Goal: Task Accomplishment & Management: Manage account settings

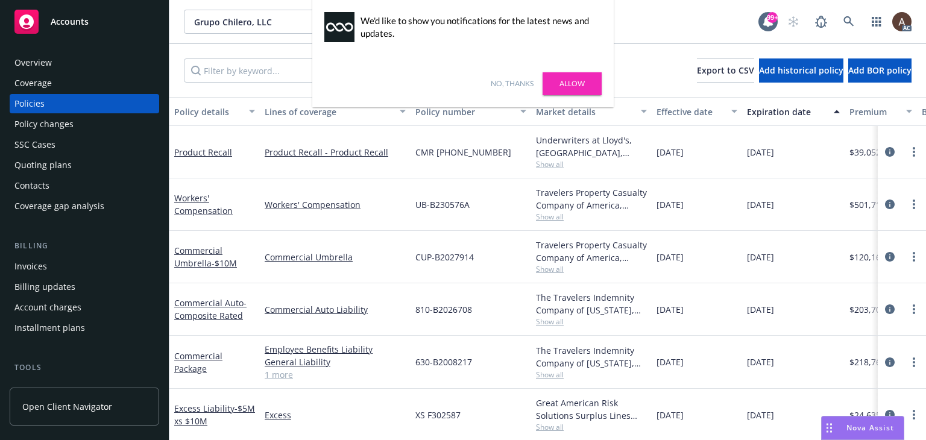
click at [584, 81] on link "Allow" at bounding box center [572, 83] width 59 height 23
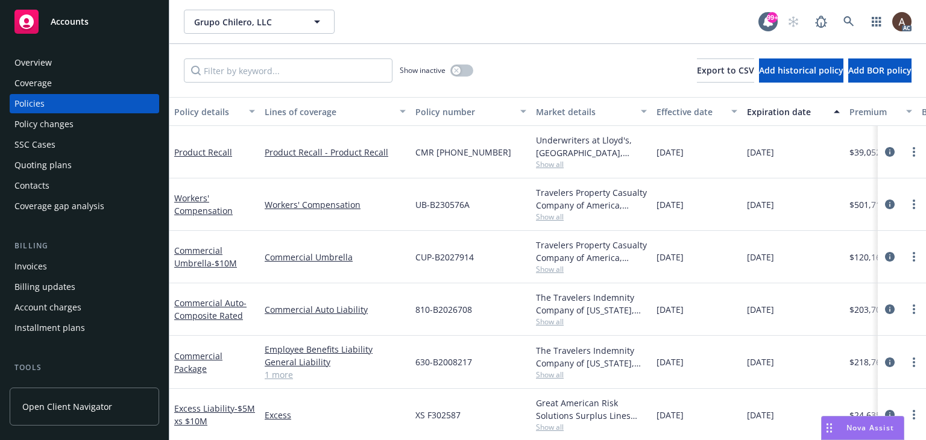
click at [98, 126] on div "Policy changes" at bounding box center [84, 124] width 140 height 19
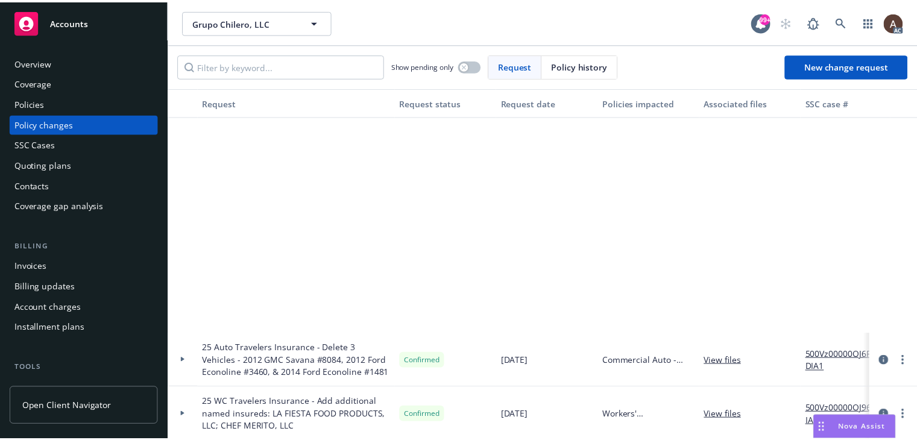
scroll to position [301, 0]
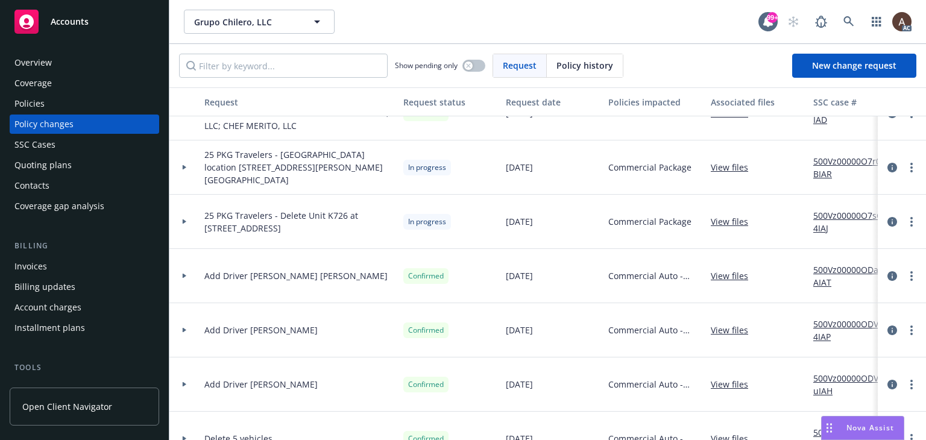
click at [183, 221] on icon at bounding box center [185, 221] width 4 height 5
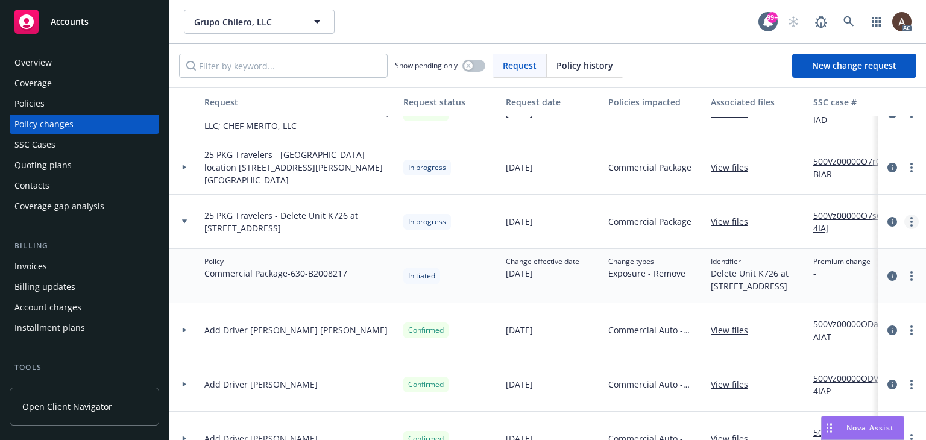
click at [904, 225] on link "more" at bounding box center [911, 222] width 14 height 14
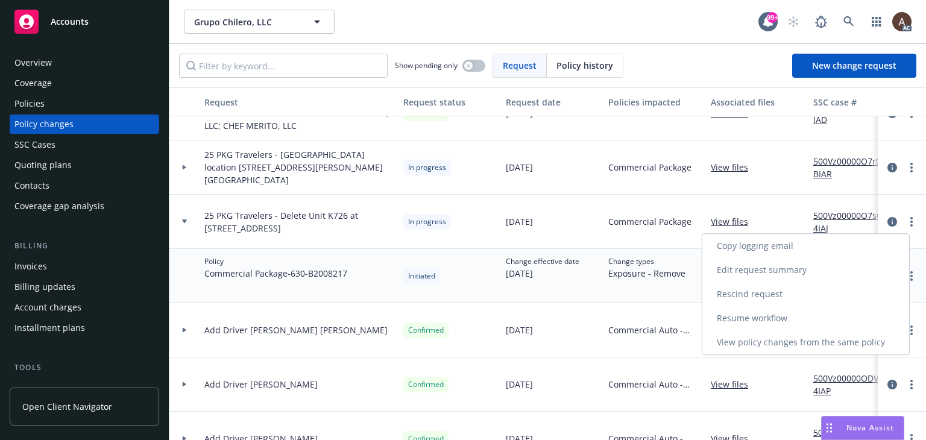
click at [736, 317] on link "Resume workflow" at bounding box center [805, 318] width 207 height 24
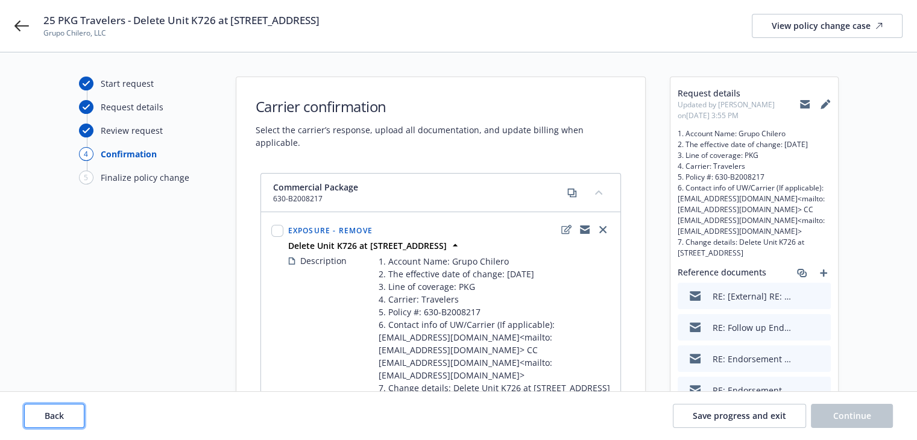
click at [53, 412] on span "Back" at bounding box center [54, 415] width 19 height 11
click at [52, 412] on span "Back" at bounding box center [54, 415] width 19 height 11
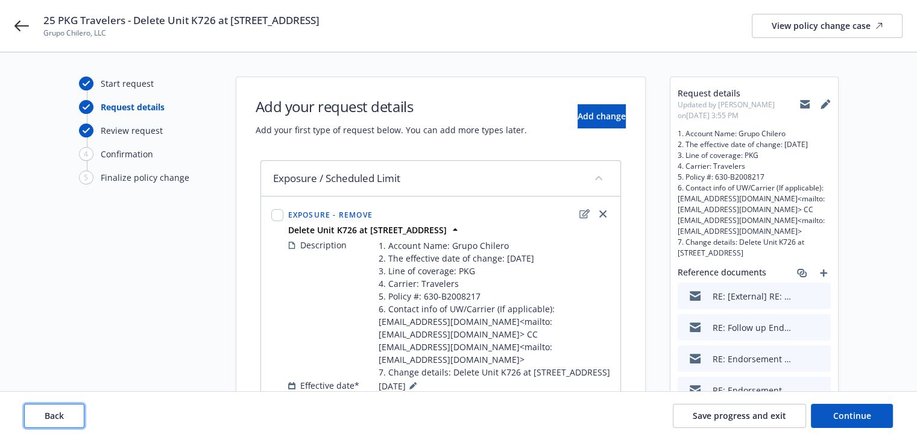
click at [52, 412] on span "Back" at bounding box center [54, 415] width 19 height 11
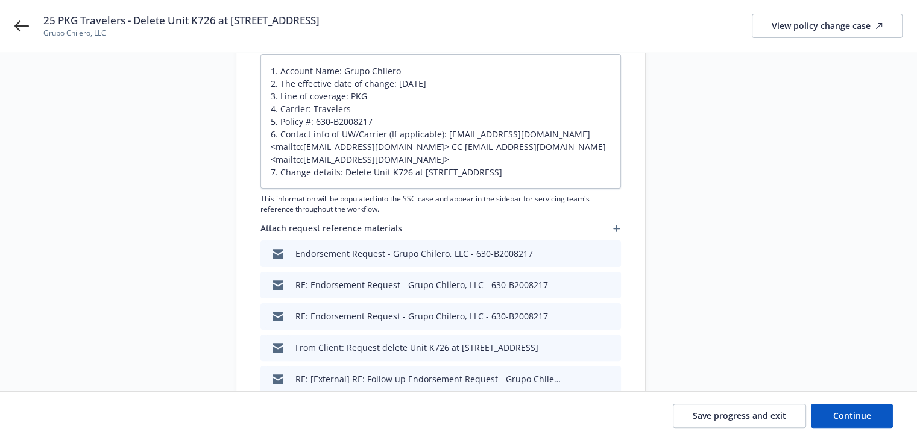
scroll to position [121, 0]
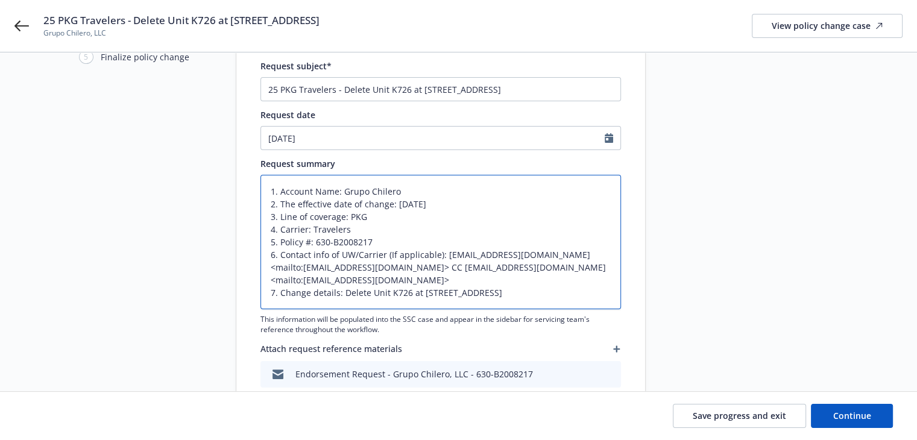
click at [590, 290] on textarea "1. Account Name: Grupo Chilero 2. The effective date of change: [DATE] 3. Line …" at bounding box center [440, 242] width 361 height 134
type textarea "x"
type textarea "1. Account Name: Grupo Chilero 2. The effective date of change: [DATE] 3. Line …"
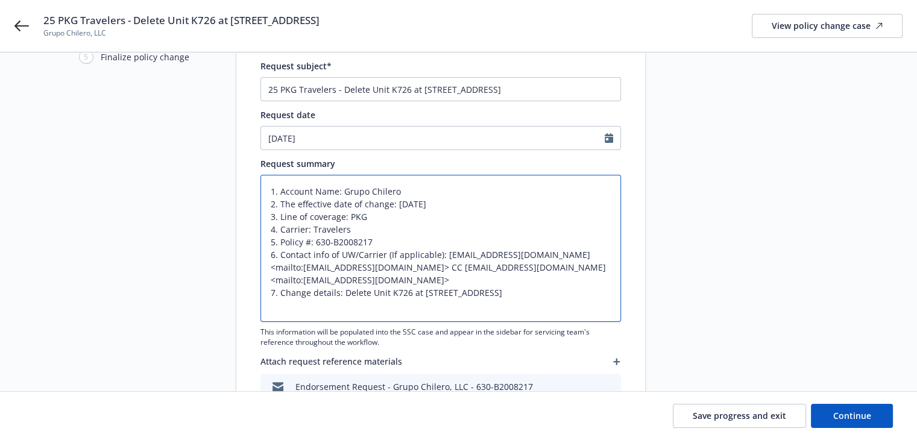
type textarea "x"
type textarea "1. Account Name: Grupo Chilero 2. The effective date of change: [DATE] 3. Line …"
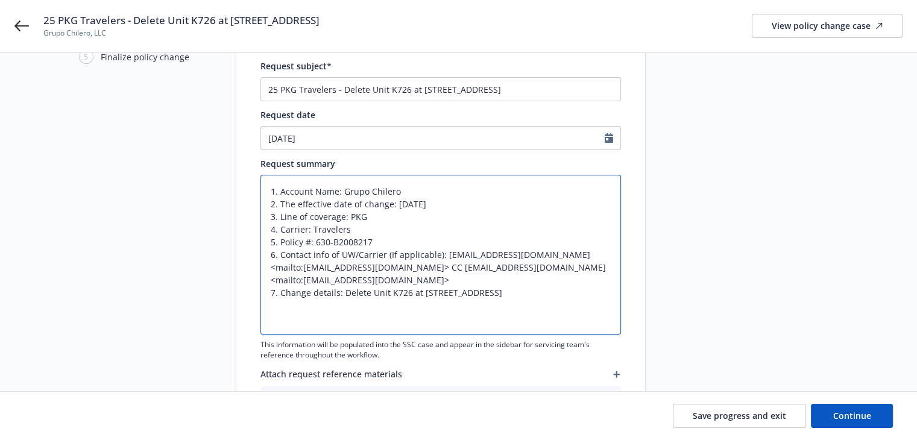
paste textarea "effective date of change is [DATE], AMENDING LOCATION 33, BUILDING 33 ADDRESS T…"
type textarea "x"
type textarea "1. Account Name: Grupo Chilero 2. The effective date of change: [DATE] 3. Line …"
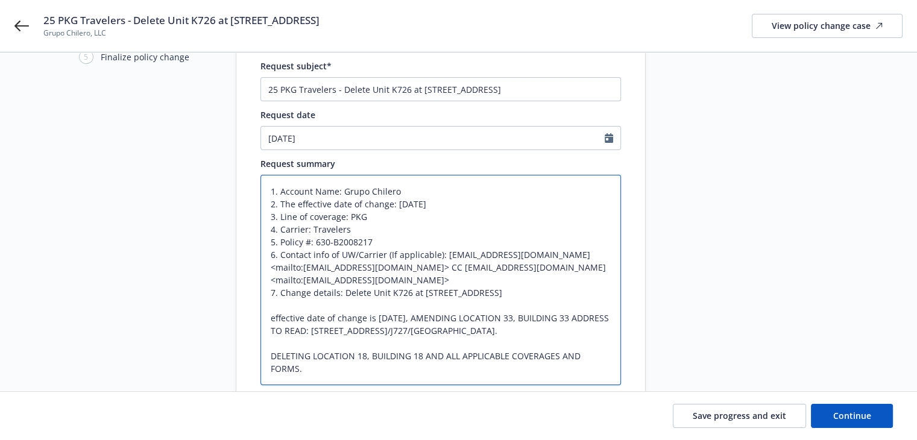
scroll to position [12, 0]
click at [268, 355] on textarea "1. Account Name: Grupo Chilero 2. The effective date of change: [DATE] 3. Line …" at bounding box center [440, 280] width 361 height 210
type textarea "x"
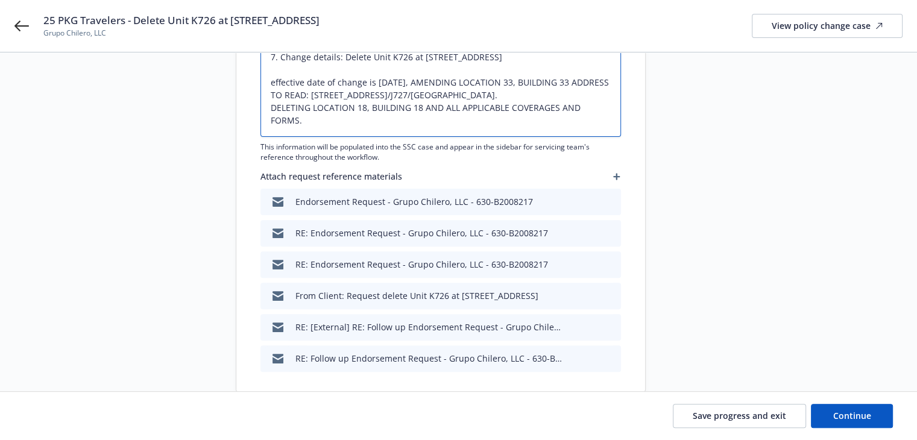
scroll to position [362, 0]
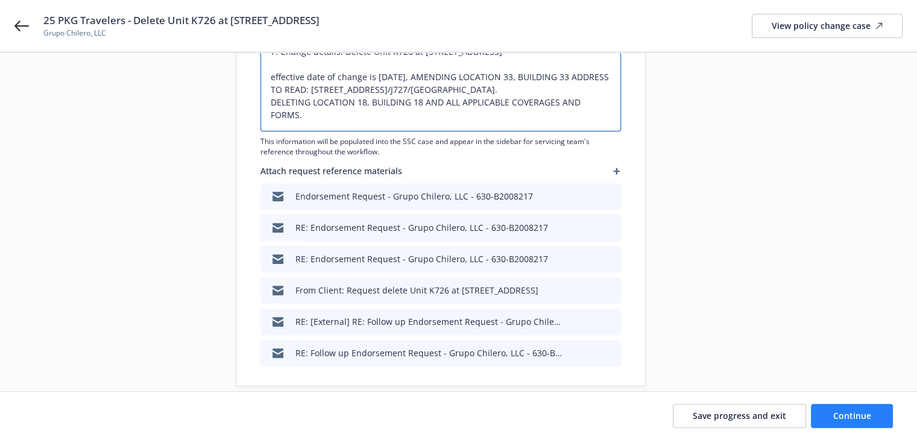
type textarea "1. Account Name: Grupo Chilero 2. The effective date of change: [DATE] 3. Line …"
click at [859, 407] on button "Continue" at bounding box center [852, 416] width 82 height 24
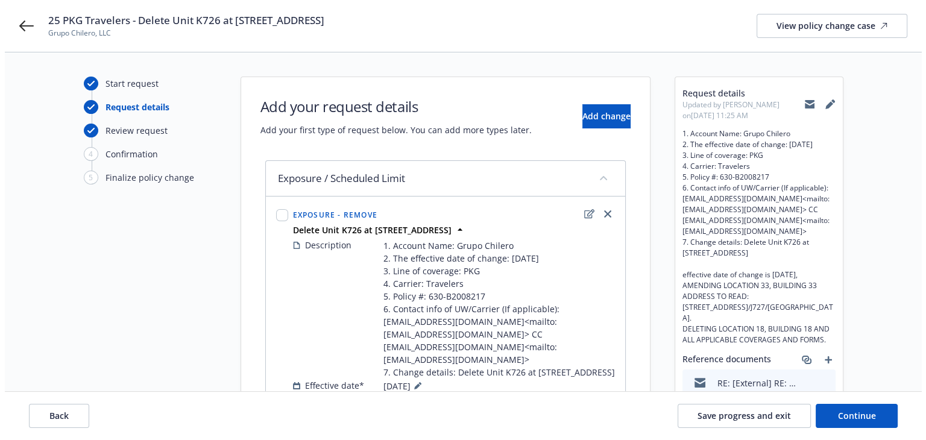
scroll to position [0, 0]
click at [586, 213] on icon "edit" at bounding box center [584, 214] width 10 height 10
type textarea "x"
select select "REMOVE"
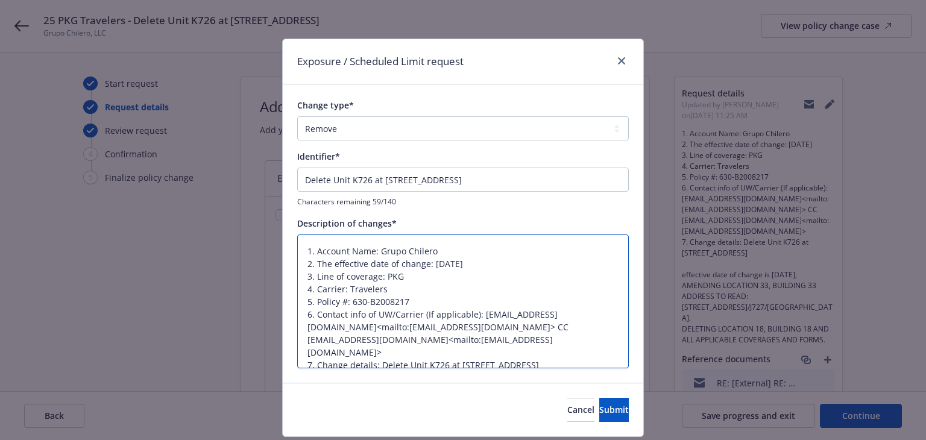
click at [342, 359] on textarea "1. Account Name: Grupo Chilero 2. The effective date of change: [DATE] 3. Line …" at bounding box center [463, 302] width 332 height 134
type textarea "x"
type textarea "1. Account Name: Grupo Chilero 2. The effective date of change: [DATE] 3. Line …"
type textarea "x"
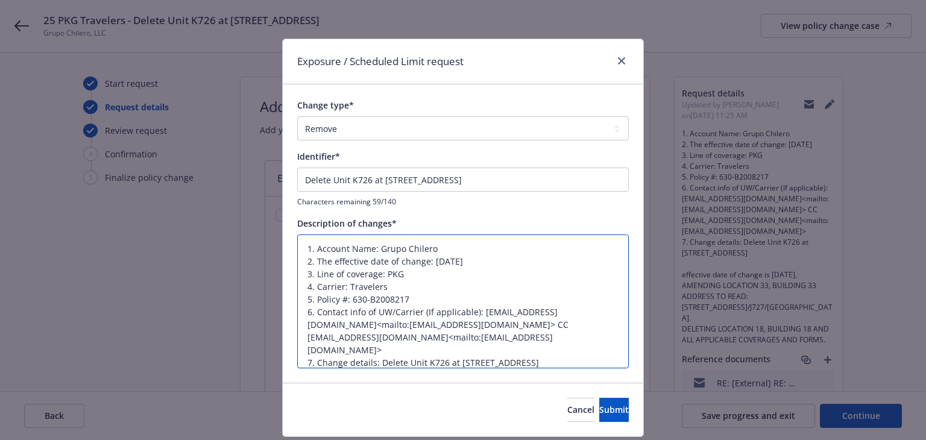
type textarea "1. Account Name: Grupo Chilero 2. The effective date of change: [DATE] 3. Line …"
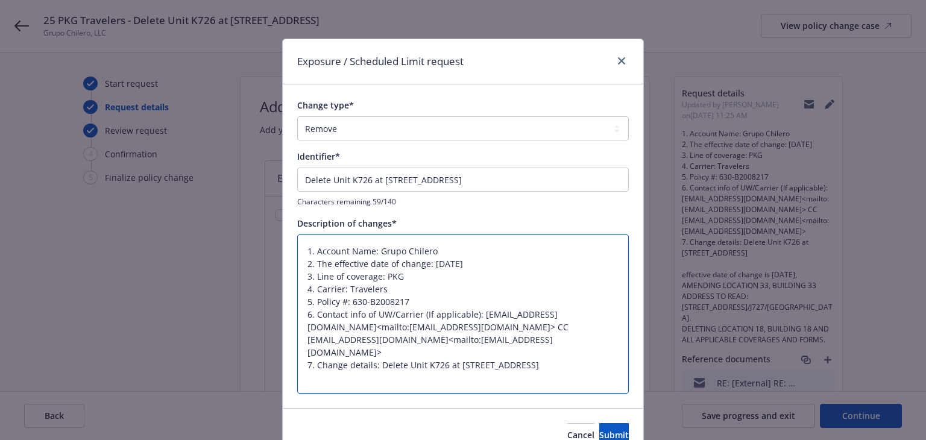
paste textarea "effective date of change is [DATE], AMENDING LOCATION 33, BUILDING 33 ADDRESS T…"
type textarea "x"
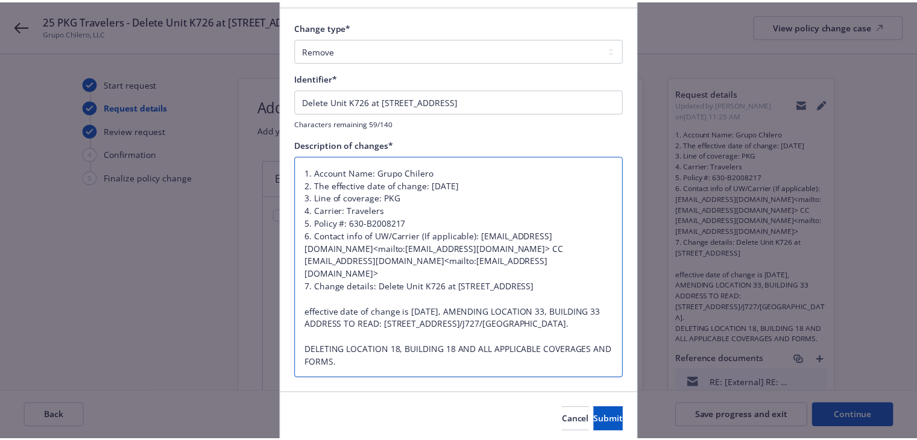
scroll to position [124, 0]
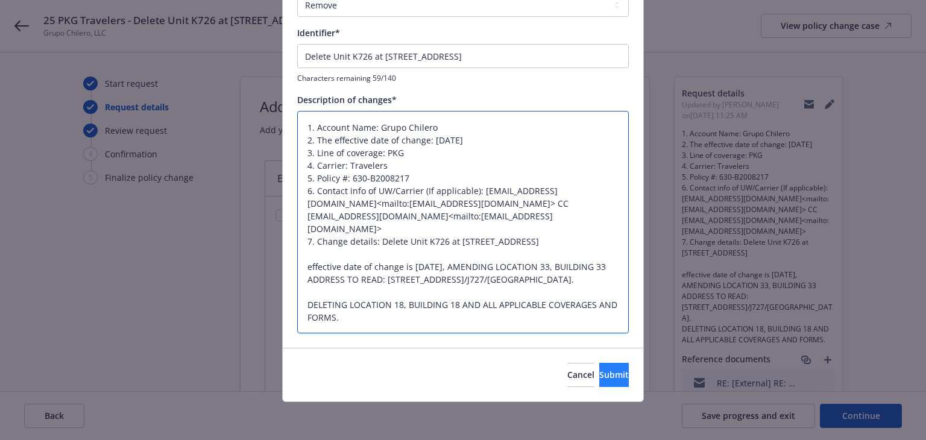
type textarea "1. Account Name: Grupo Chilero 2. The effective date of change: [DATE] 3. Line …"
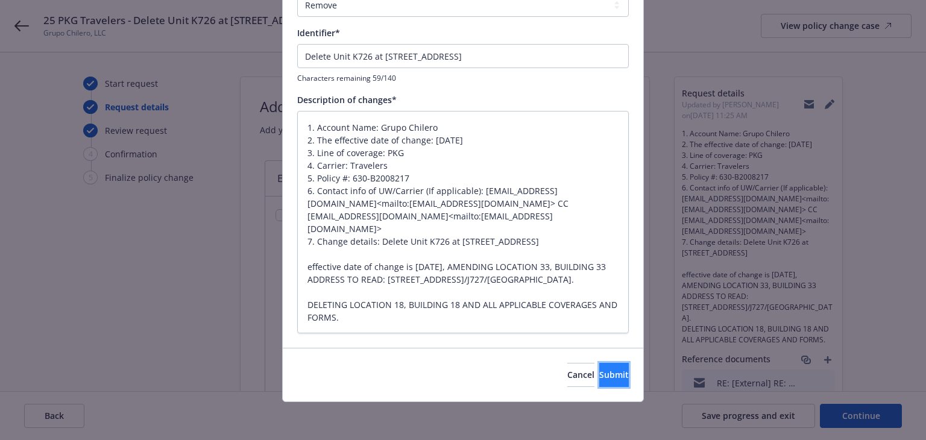
click at [613, 377] on button "Submit" at bounding box center [614, 375] width 30 height 24
type textarea "x"
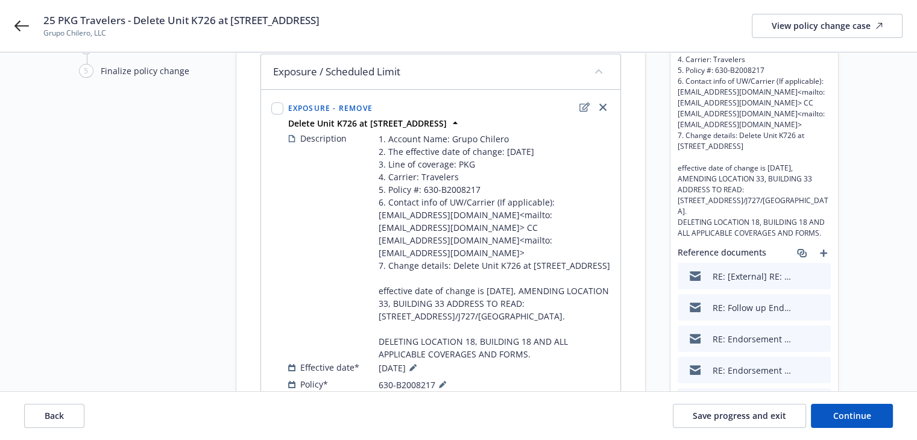
scroll to position [171, 0]
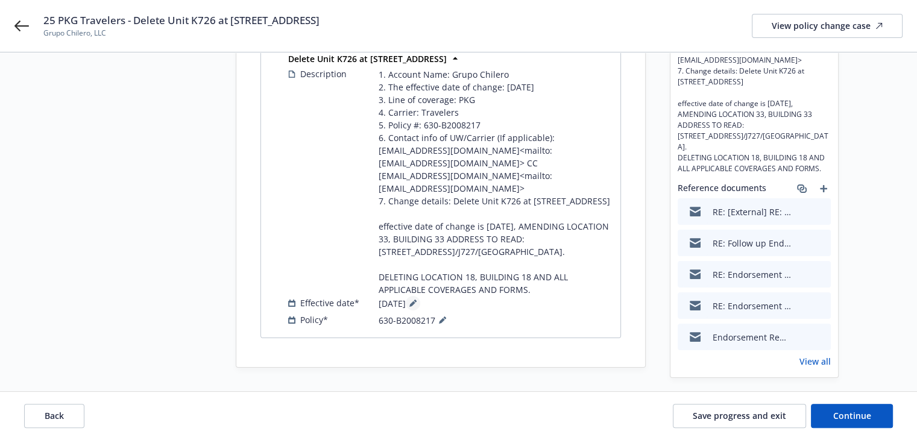
click at [415, 304] on icon at bounding box center [412, 304] width 6 height 6
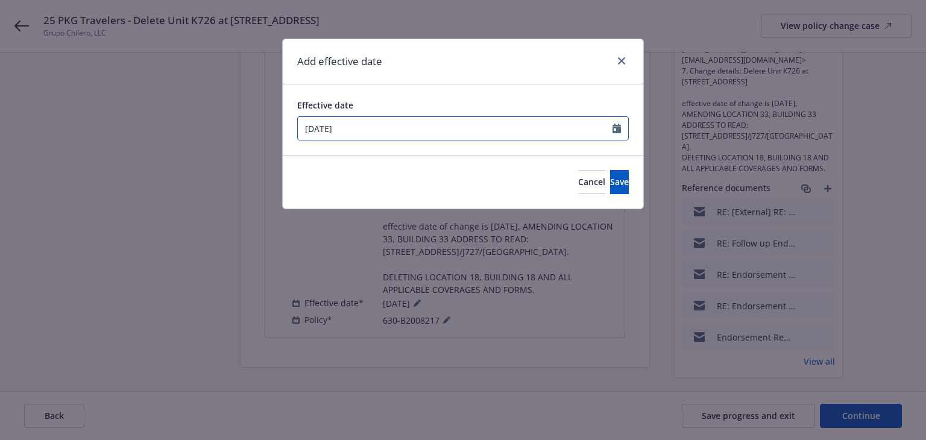
select select "6"
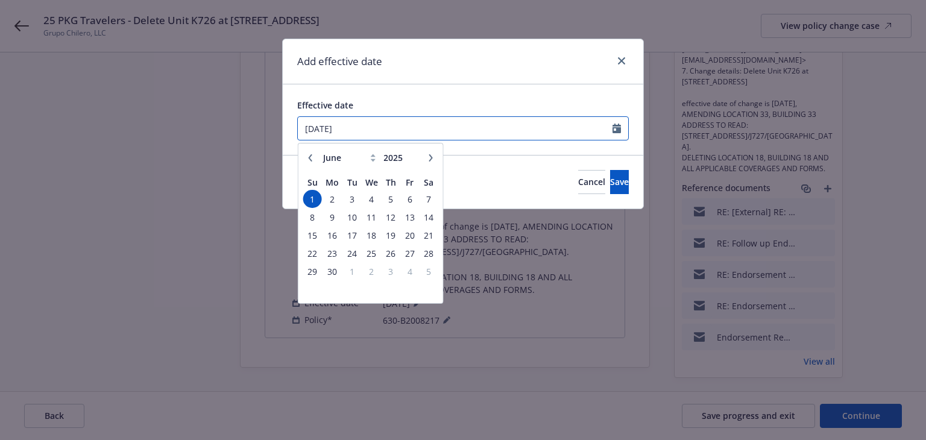
drag, startPoint x: 422, startPoint y: 137, endPoint x: 153, endPoint y: 135, distance: 269.5
click at [153, 135] on div "Add effective date Effective date [DATE] January February March April May June …" at bounding box center [463, 220] width 926 height 440
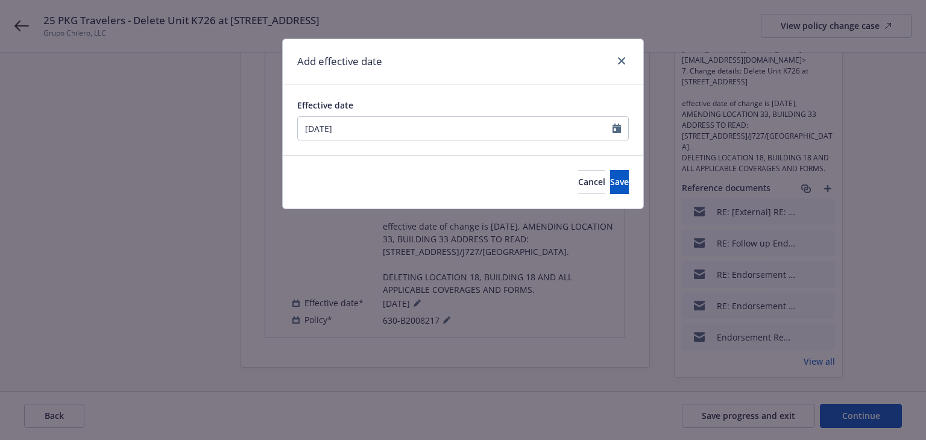
type input "[DATE]"
click at [405, 67] on div "Add effective date" at bounding box center [463, 61] width 361 height 45
click at [610, 186] on button "Save" at bounding box center [619, 182] width 19 height 24
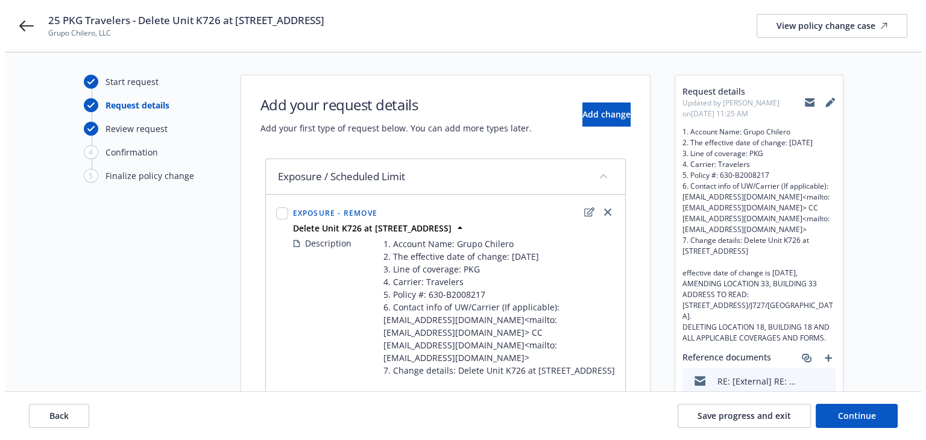
scroll to position [0, 0]
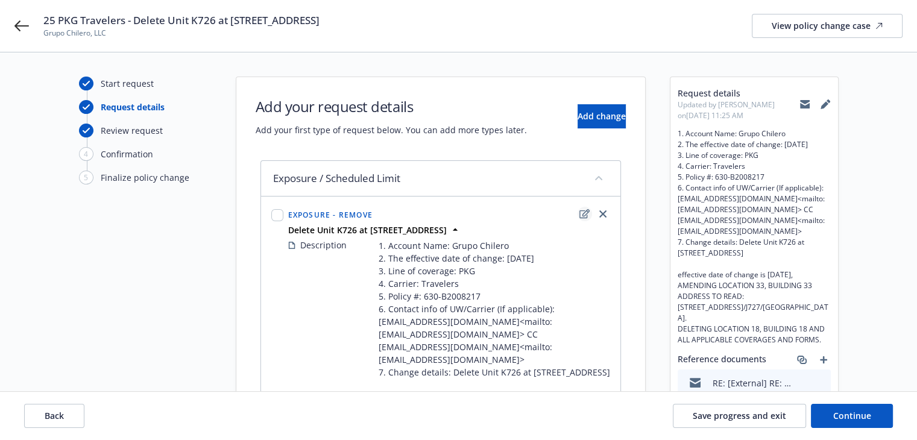
click at [586, 216] on icon "edit" at bounding box center [584, 214] width 10 height 10
type textarea "x"
select select "REMOVE"
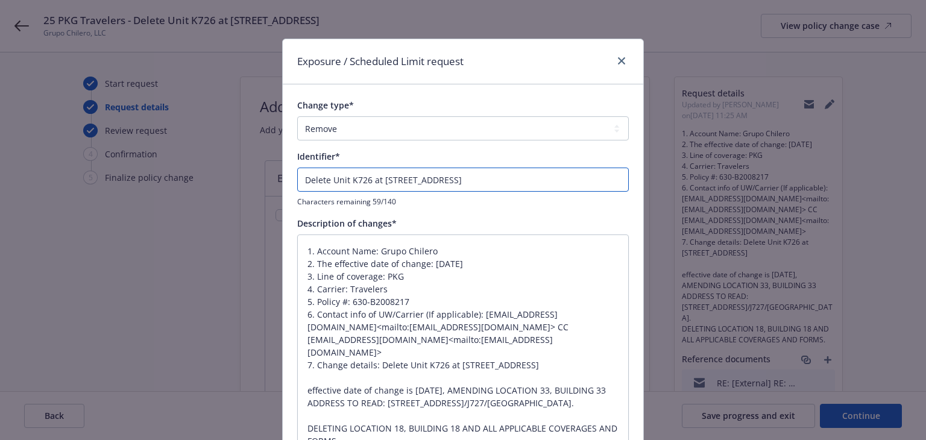
click at [301, 183] on input "Delete Unit K726 at [STREET_ADDRESS]" at bounding box center [463, 180] width 332 height 24
type textarea "x"
type input "EDelete Unit K726 at [STREET_ADDRESS]"
type textarea "x"
type input "ENDelete Unit K726 at [STREET_ADDRESS]"
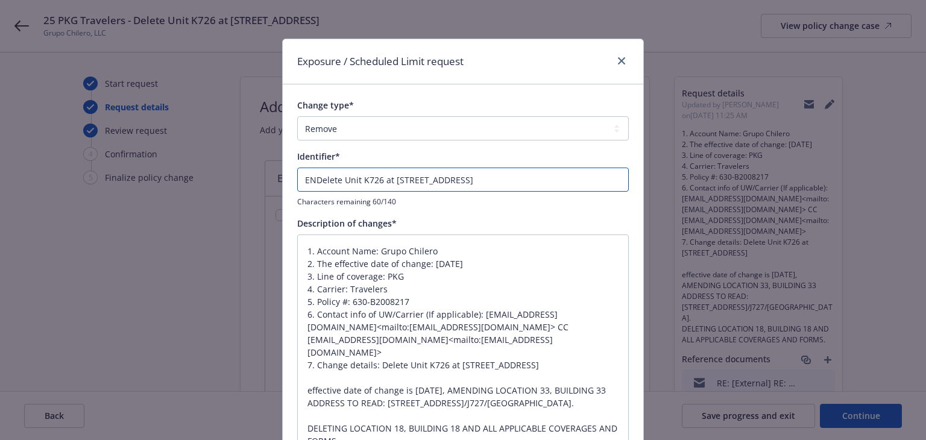
type textarea "x"
type input "ENDDelete Unit K726 at [STREET_ADDRESS]"
type textarea "x"
type input "ENDTDelete Unit K726 at [STREET_ADDRESS]"
type textarea "x"
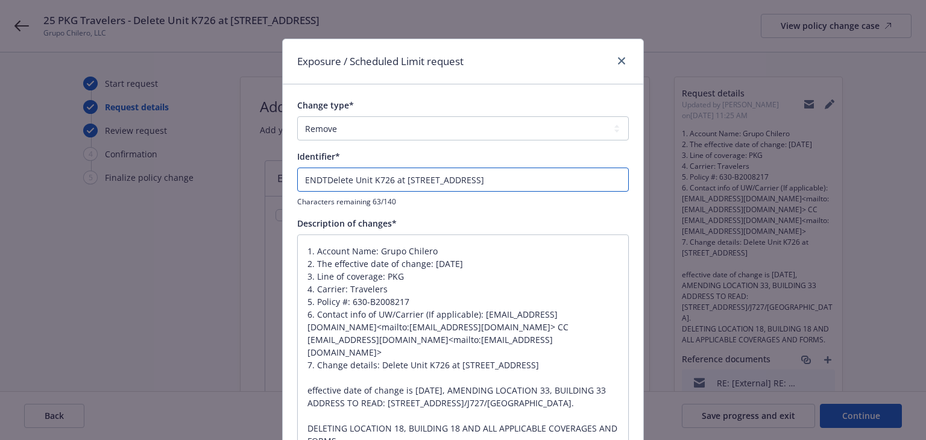
type input "ENDT#Delete Unit K726 at [STREET_ADDRESS]"
type textarea "x"
type input "ENDT#1Delete Unit K726 at [STREET_ADDRESS]"
type textarea "x"
type input "ENDT#16Delete Unit K726 at [STREET_ADDRESS]"
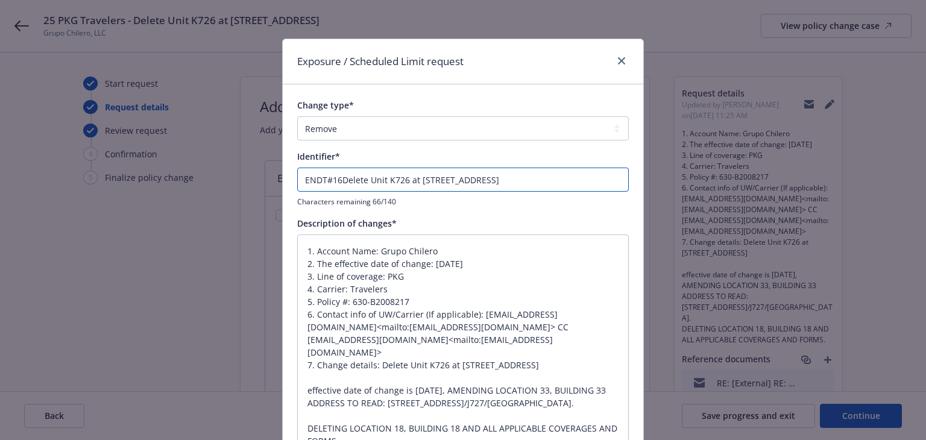
type textarea "x"
type input "ENDT#16 Delete Unit K726 at [STREET_ADDRESS]"
type textarea "x"
type input "ENDT#16 -Delete Unit K726 at [STREET_ADDRESS]"
type textarea "x"
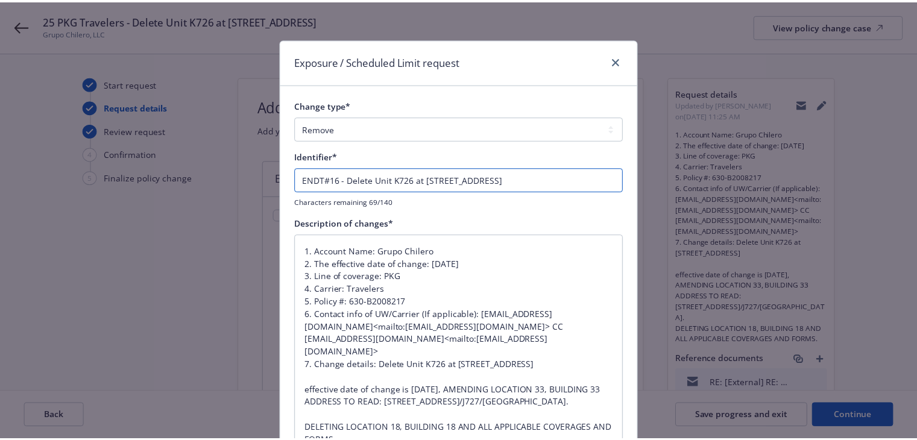
scroll to position [124, 0]
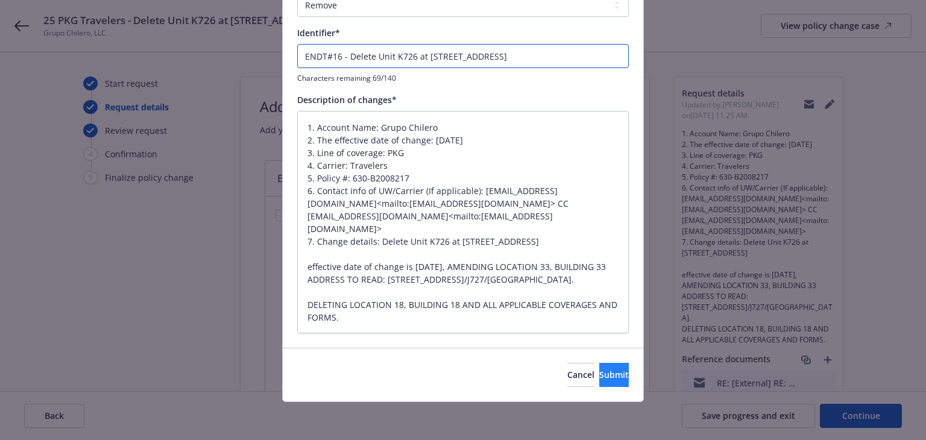
type input "ENDT#16 - Delete Unit K726 at [STREET_ADDRESS]"
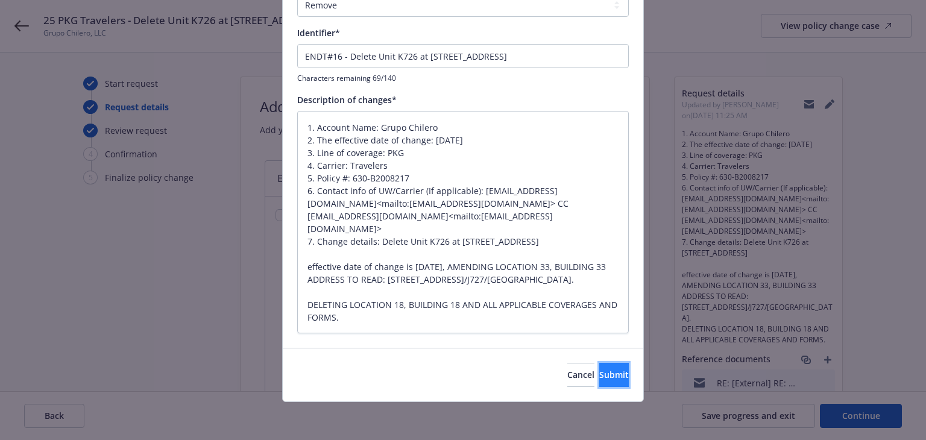
click at [610, 371] on button "Submit" at bounding box center [614, 375] width 30 height 24
type textarea "x"
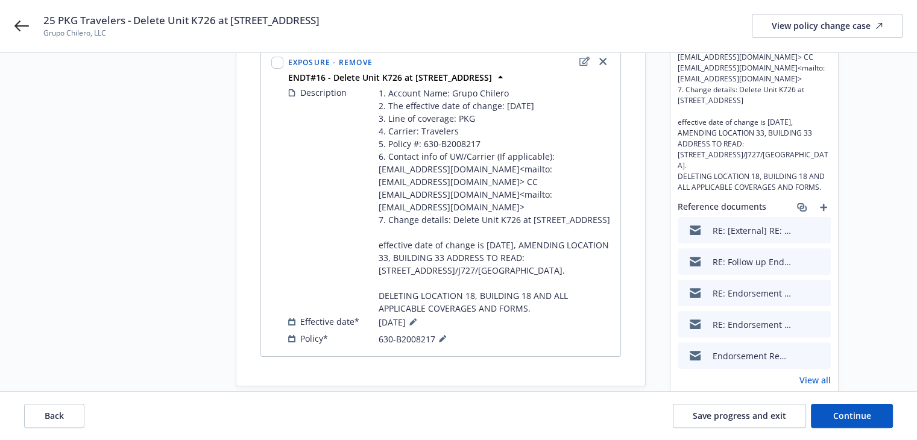
scroll to position [171, 0]
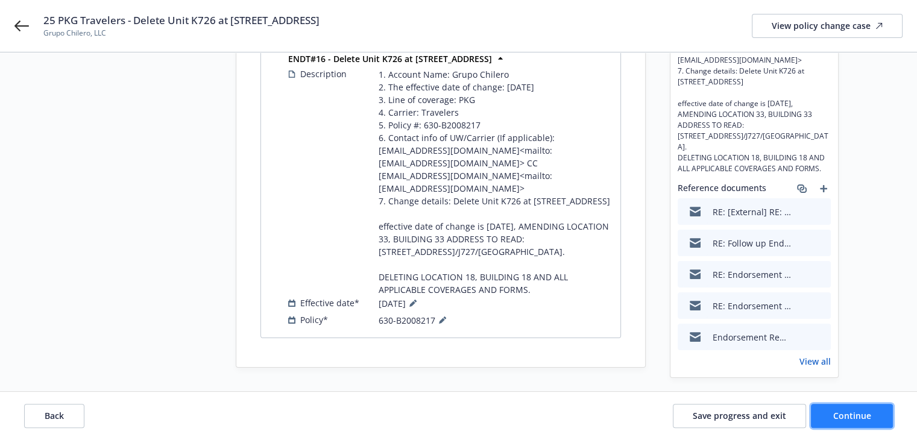
click at [841, 411] on span "Continue" at bounding box center [852, 415] width 38 height 11
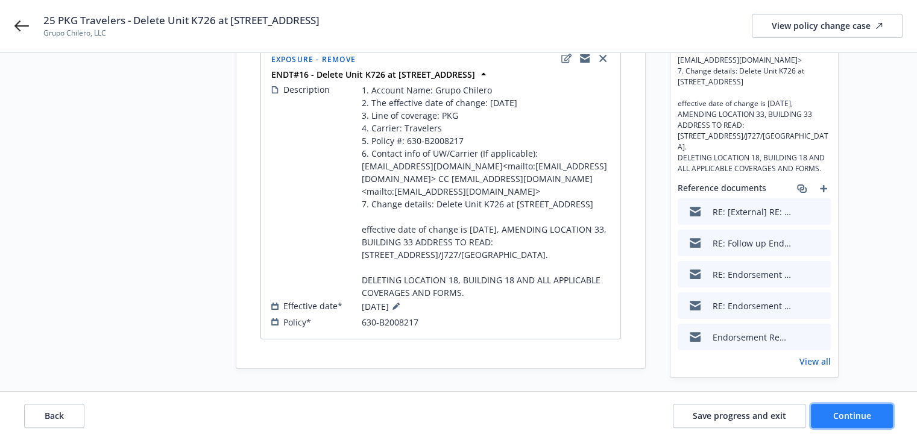
click at [833, 415] on button "Continue" at bounding box center [852, 416] width 82 height 24
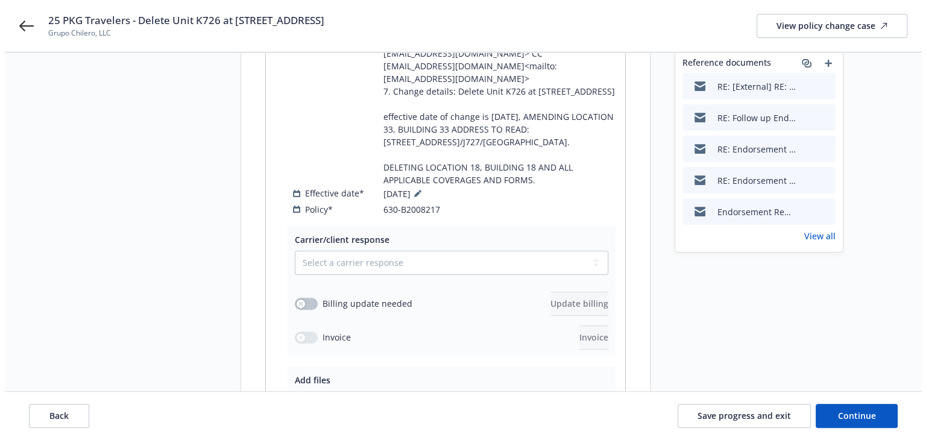
scroll to position [412, 0]
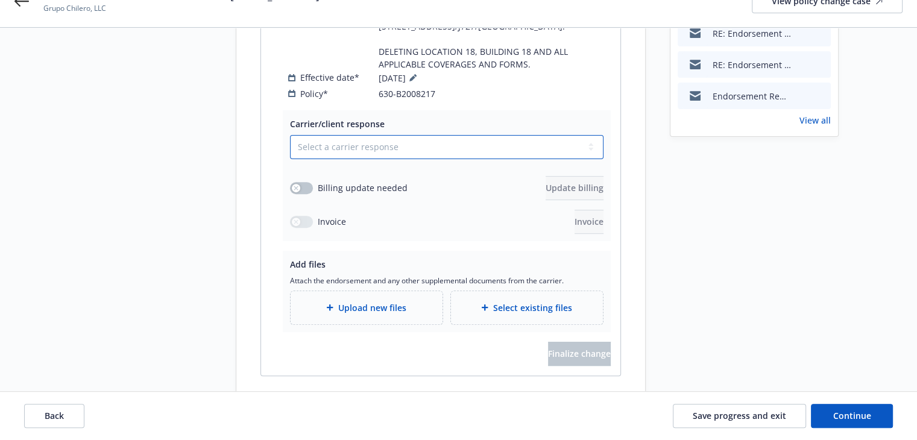
click at [318, 135] on select "Select a carrier response Accepted Accepted with revision No endorsement needed…" at bounding box center [447, 147] width 314 height 24
select select "ACCEPTED"
click at [290, 135] on select "Select a carrier response Accepted Accepted with revision No endorsement needed…" at bounding box center [447, 147] width 314 height 24
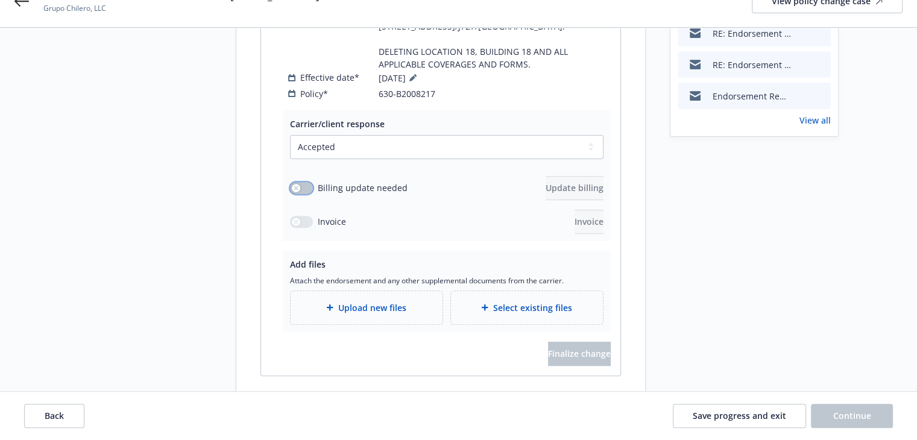
click at [297, 184] on div "button" at bounding box center [296, 188] width 8 height 8
click at [546, 182] on span "Update billing" at bounding box center [575, 187] width 58 height 11
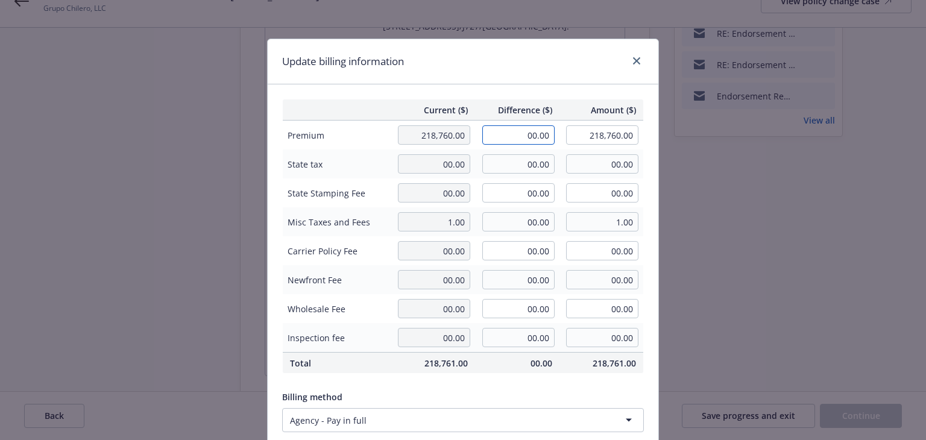
drag, startPoint x: 525, startPoint y: 134, endPoint x: 607, endPoint y: 136, distance: 82.6
click at [607, 136] on tr "Premium 218,760.00 00.00 218,760.00" at bounding box center [463, 136] width 361 height 30
type input "137.00"
type input "218,897.00"
type input "20.55"
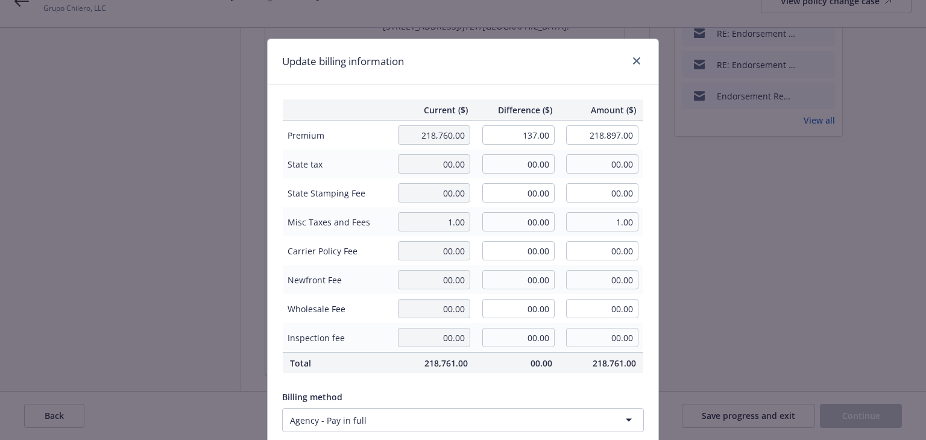
click at [490, 68] on div "Update billing information" at bounding box center [463, 61] width 391 height 45
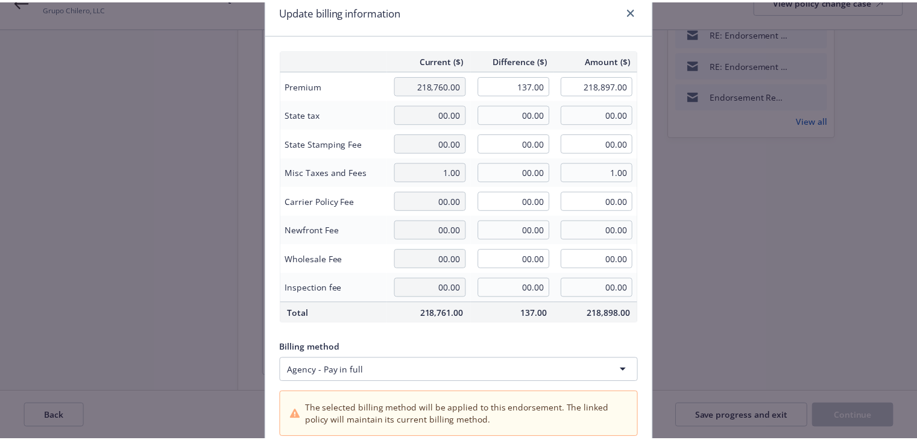
scroll to position [213, 0]
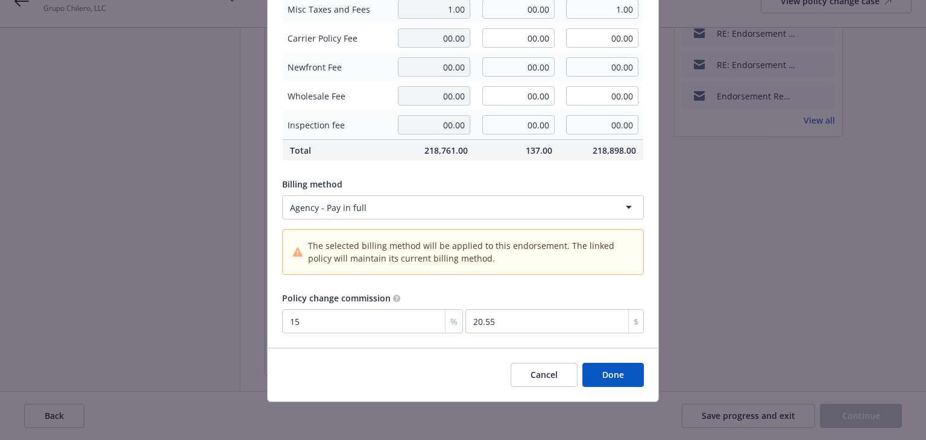
click at [597, 376] on button "Done" at bounding box center [613, 375] width 62 height 24
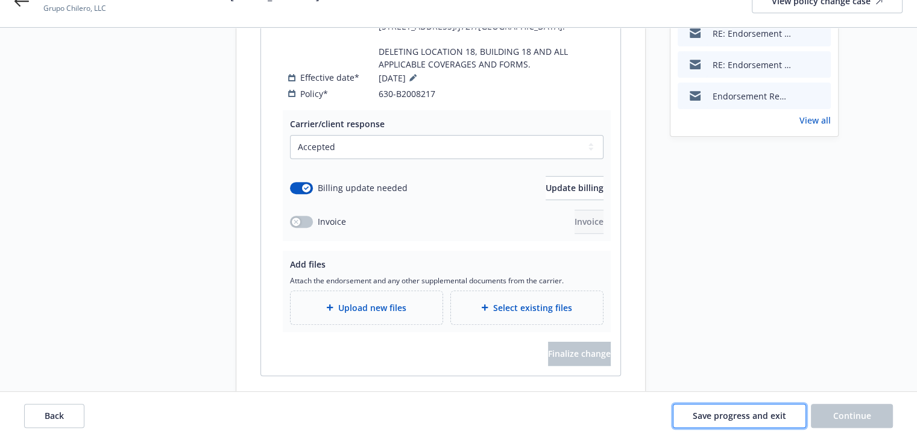
click at [770, 418] on span "Save progress and exit" at bounding box center [739, 415] width 93 height 11
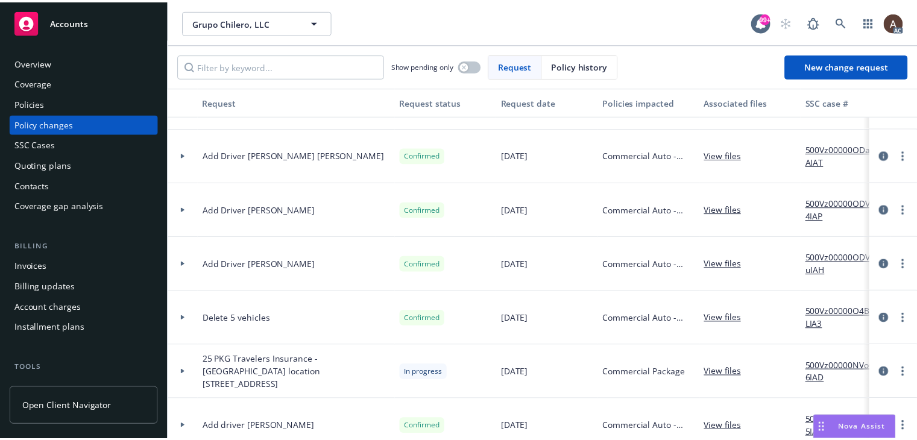
scroll to position [301, 0]
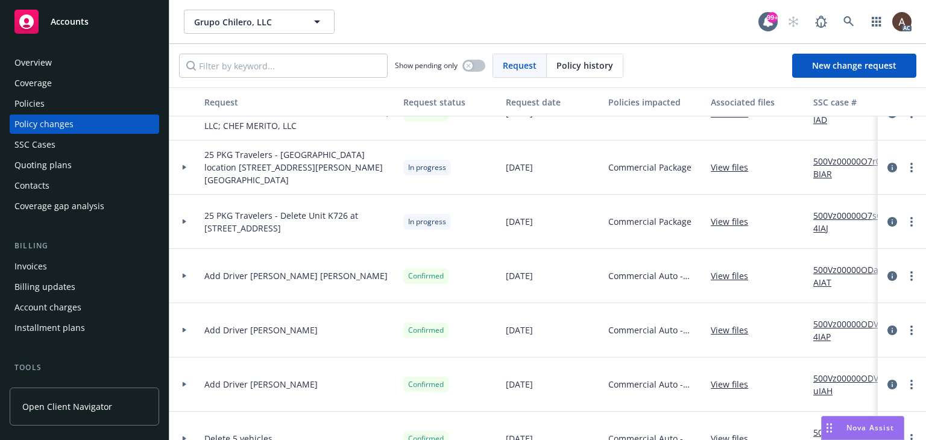
drag, startPoint x: 185, startPoint y: 219, endPoint x: 192, endPoint y: 219, distance: 7.2
click at [184, 219] on icon at bounding box center [184, 221] width 5 height 4
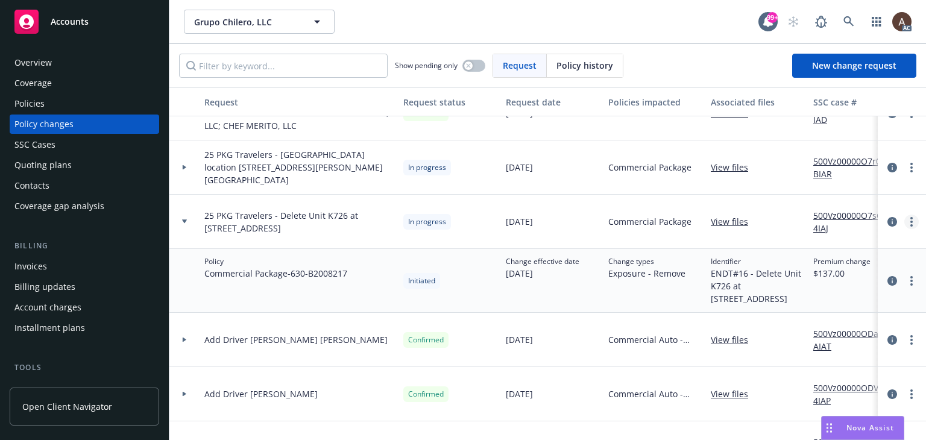
click at [904, 218] on link "more" at bounding box center [911, 222] width 14 height 14
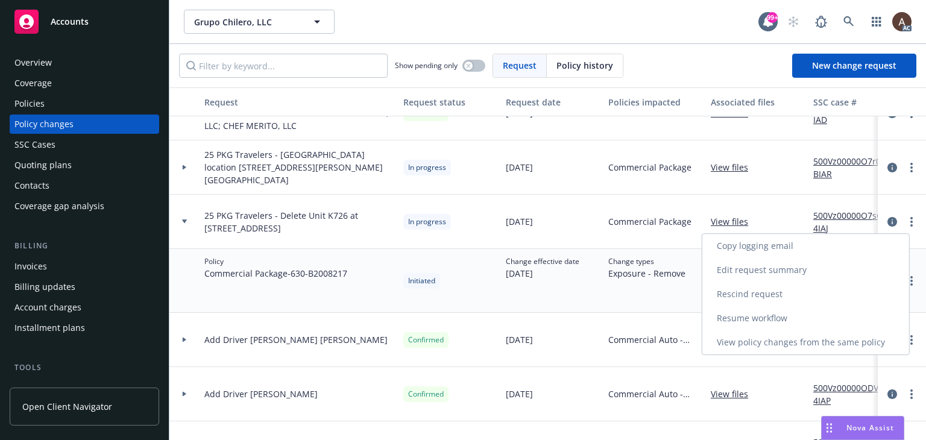
click at [766, 317] on link "Resume workflow" at bounding box center [805, 318] width 207 height 24
select select "ACCEPTED"
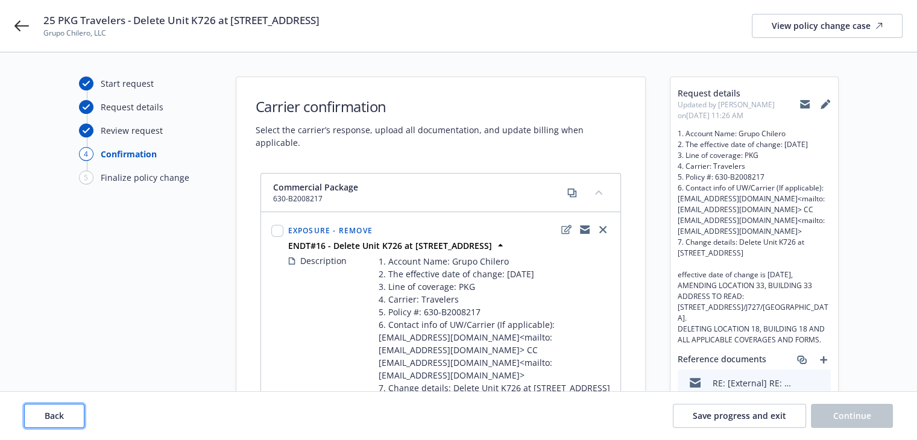
click at [68, 415] on button "Back" at bounding box center [54, 416] width 60 height 24
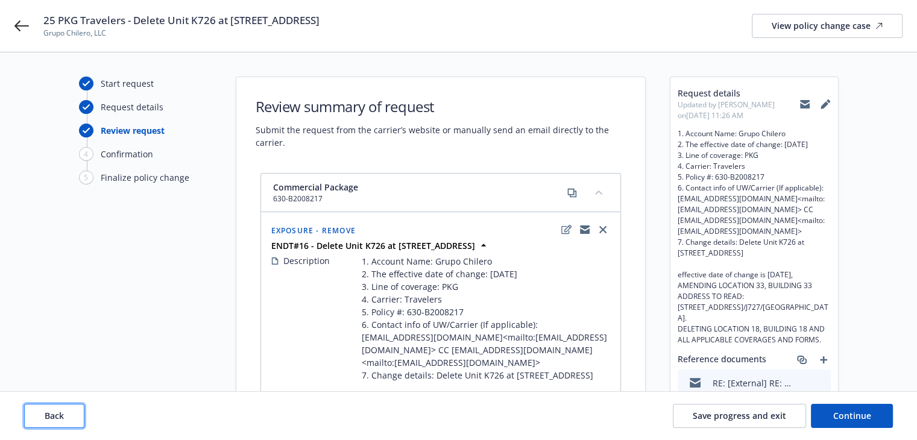
click at [68, 415] on button "Back" at bounding box center [54, 416] width 60 height 24
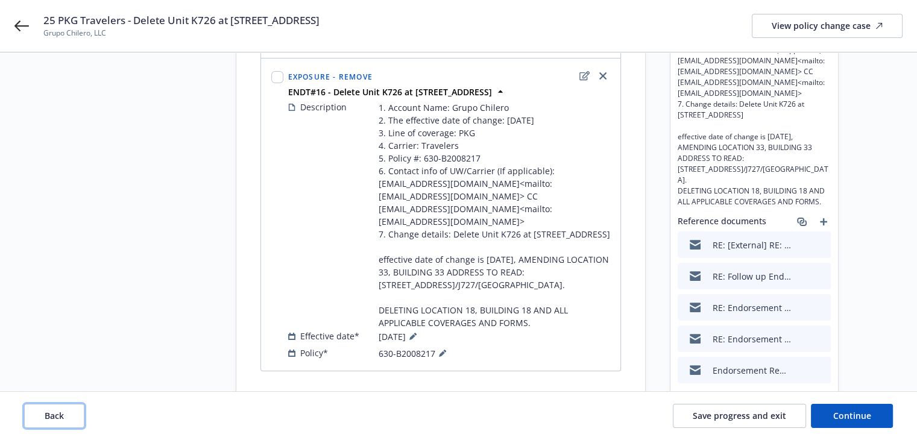
scroll to position [171, 0]
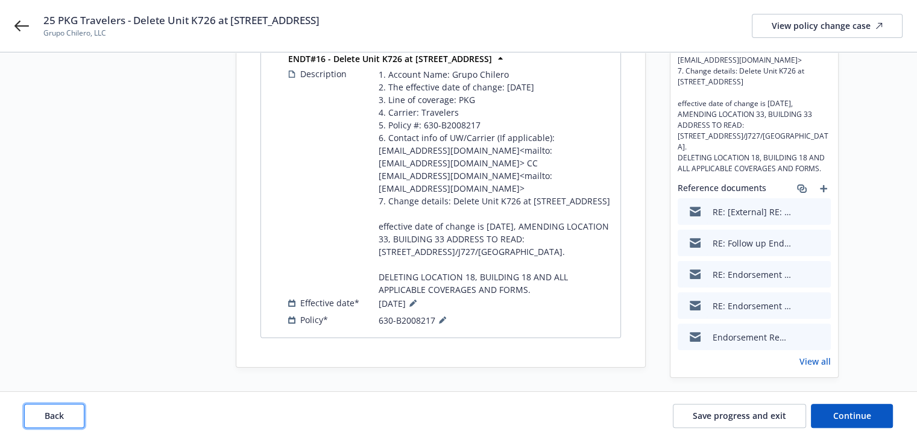
click at [66, 412] on button "Back" at bounding box center [54, 416] width 60 height 24
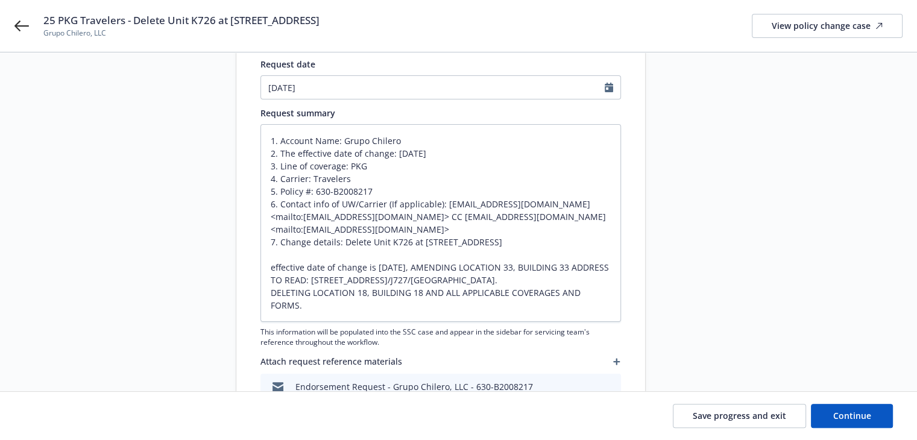
scroll to position [12, 0]
click at [424, 257] on textarea "1. Account Name: Grupo Chilero 2. The effective date of change: [DATE] 3. Line …" at bounding box center [440, 223] width 361 height 198
type textarea "x"
type textarea "1. Account Name: Grupo Chilero 2. The effective date of change: [DATE] 3. Line …"
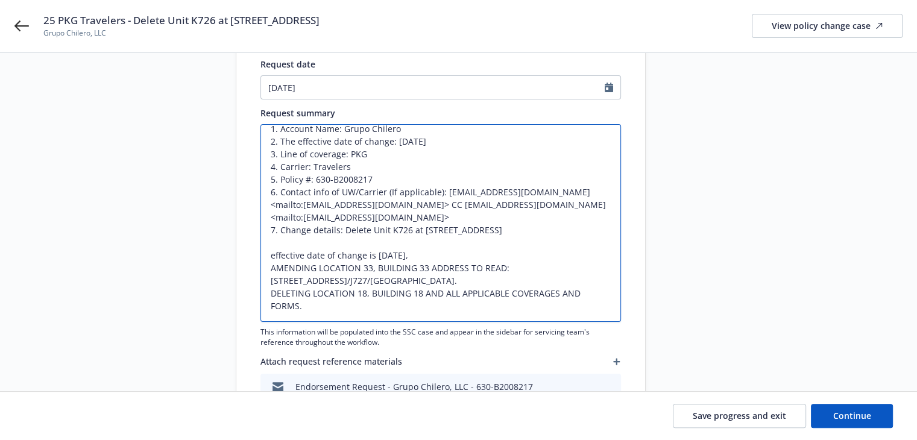
click at [341, 304] on textarea "1. Account Name: Grupo Chilero 2. The effective date of change: [DATE] 3. Line …" at bounding box center [440, 223] width 361 height 198
type textarea "x"
type textarea "1. Account Name: Grupo Chilero 2. The effective date of change: [DATE] 3. Line …"
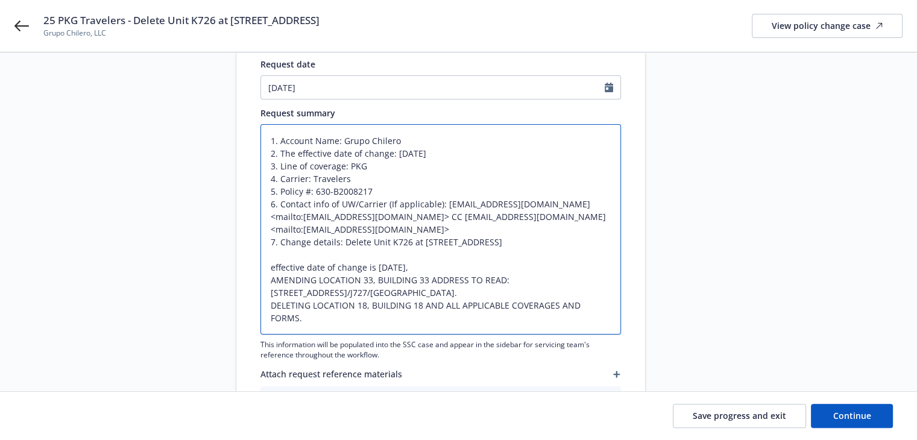
paste textarea "THE DELUXE PROPERTY COVERAGE PART IS AMENDED AS FOLLOWS: AMENDING BLANKET YOUR …"
type textarea "x"
type textarea "1. Account Name: Grupo Chilero 2. The effective date of change: [DATE] 3. Line …"
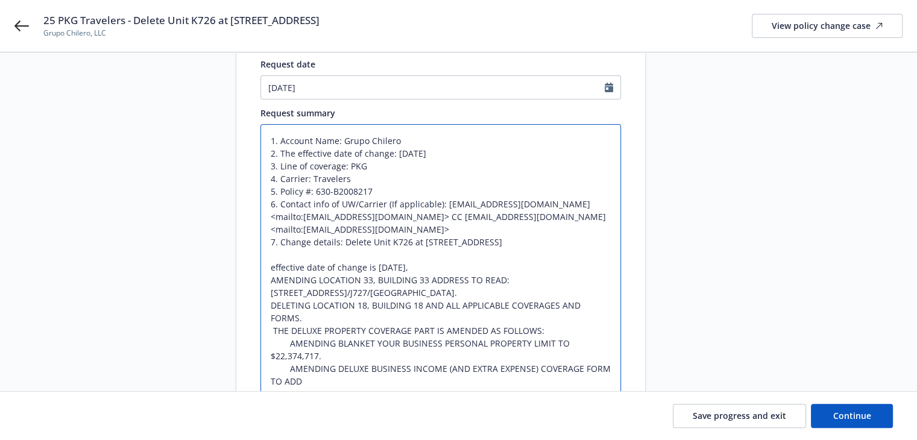
scroll to position [13, 0]
drag, startPoint x: 288, startPoint y: 330, endPoint x: 264, endPoint y: 330, distance: 24.7
click at [264, 330] on textarea "1. Account Name: Grupo Chilero 2. The effective date of change: [DATE] 3. Line …" at bounding box center [440, 267] width 361 height 286
type textarea "x"
type textarea "1. Account Name: Grupo Chilero 2. The effective date of change: [DATE] 3. Line …"
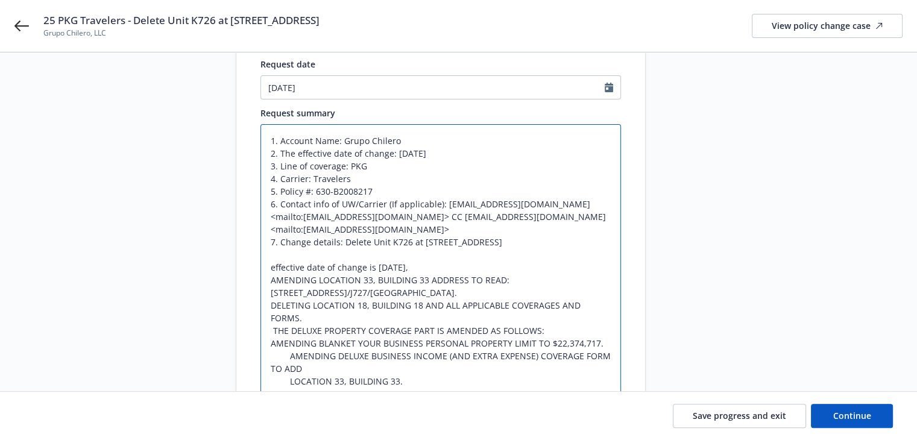
scroll to position [0, 0]
drag, startPoint x: 286, startPoint y: 343, endPoint x: 267, endPoint y: 343, distance: 19.9
click at [267, 343] on textarea "1. Account Name: Grupo Chilero 2. The effective date of change: [DATE] 3. Line …" at bounding box center [440, 261] width 361 height 274
type textarea "x"
type textarea "1. Account Name: Grupo Chilero 2. The effective date of change: [DATE] 3. Line …"
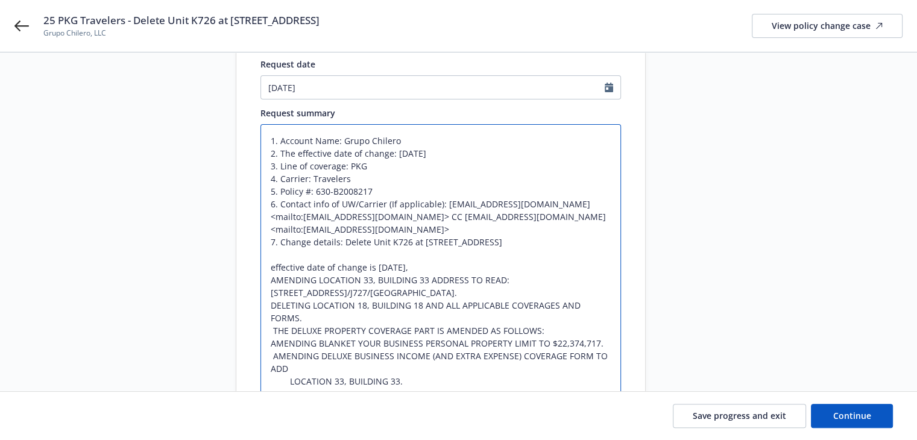
click at [273, 321] on textarea "1. Account Name: Grupo Chilero 2. The effective date of change: [DATE] 3. Line …" at bounding box center [440, 261] width 361 height 274
type textarea "x"
type textarea "1. Account Name: Grupo Chilero 2. The effective date of change: [DATE] 3. Line …"
type textarea "x"
type textarea "1. Account Name: Grupo Chilero 2. The effective date of change: [DATE] 3. Line …"
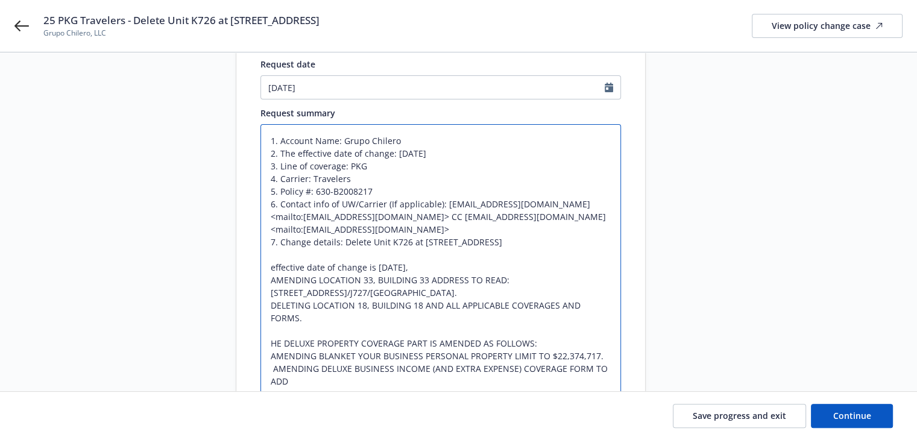
type textarea "x"
type textarea "1. Account Name: Grupo Chilero 2. The effective date of change: [DATE] 3. Line …"
type textarea "x"
type textarea "1. Account Name: Grupo Chilero 2. The effective date of change: [DATE] 3. Line …"
type textarea "x"
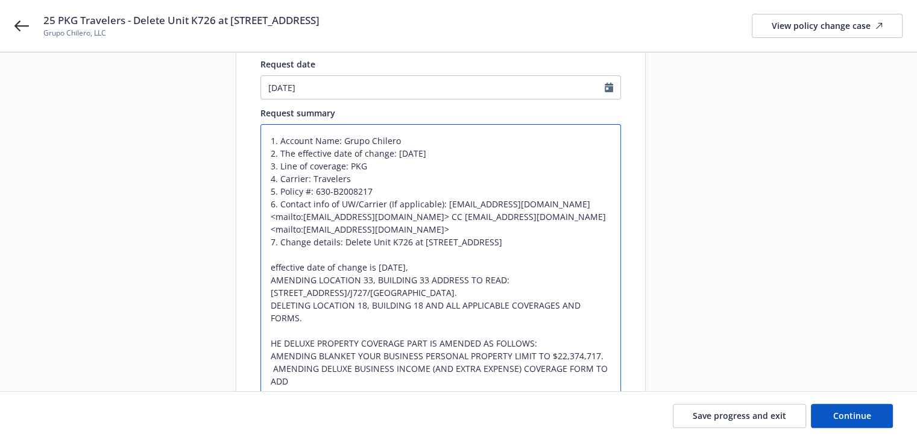
type textarea "1. Account Name: Grupo Chilero 2. The effective date of change: [DATE] 3. Line …"
click at [273, 353] on textarea "1. Account Name: Grupo Chilero 2. The effective date of change: [DATE] 3. Line …" at bounding box center [440, 267] width 361 height 286
type textarea "x"
type textarea "1. Account Name: Grupo Chilero 2. The effective date of change: [DATE] 3. Line …"
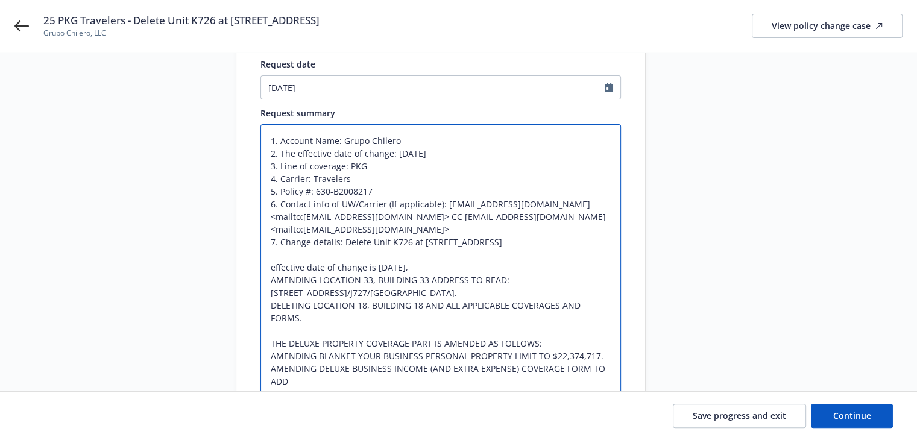
click at [286, 380] on textarea "1. Account Name: Grupo Chilero 2. The effective date of change: [DATE] 3. Line …" at bounding box center [440, 267] width 361 height 286
type textarea "x"
type textarea "1. Account Name: Grupo Chilero 2. The effective date of change: [DATE] 3. Line …"
drag, startPoint x: 286, startPoint y: 380, endPoint x: 263, endPoint y: 380, distance: 23.5
click at [263, 380] on textarea "1. Account Name: Grupo Chilero 2. The effective date of change: [DATE] 3. Line …" at bounding box center [440, 267] width 361 height 286
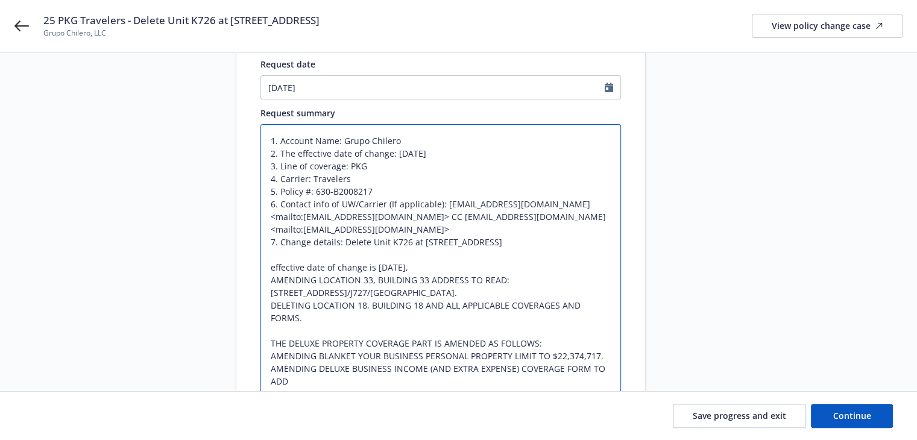
type textarea "x"
type textarea "1. Account Name: Grupo Chilero 2. The effective date of change: [DATE] 3. Line …"
type textarea "x"
type textarea "1. Account Name: Grupo Chilero 2. The effective date of change: [DATE] 3. Line …"
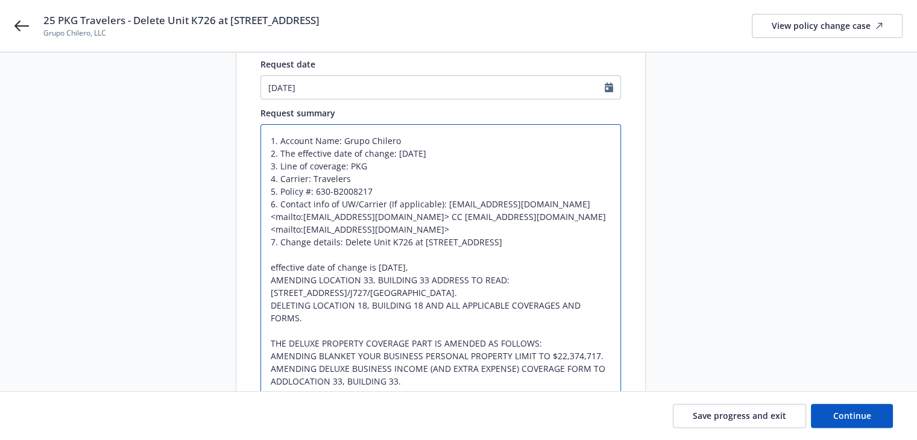
type textarea "x"
click at [391, 363] on textarea "1. Account Name: Grupo Chilero 2. The effective date of change: [DATE] 3. Line …" at bounding box center [440, 261] width 361 height 274
drag, startPoint x: 403, startPoint y: 368, endPoint x: 267, endPoint y: 326, distance: 143.2
click at [267, 326] on textarea "1. Account Name: Grupo Chilero 2. The effective date of change: [DATE] 3. Line …" at bounding box center [440, 261] width 361 height 274
type textarea "1. Account Name: Grupo Chilero 2. The effective date of change: [DATE] 3. Line …"
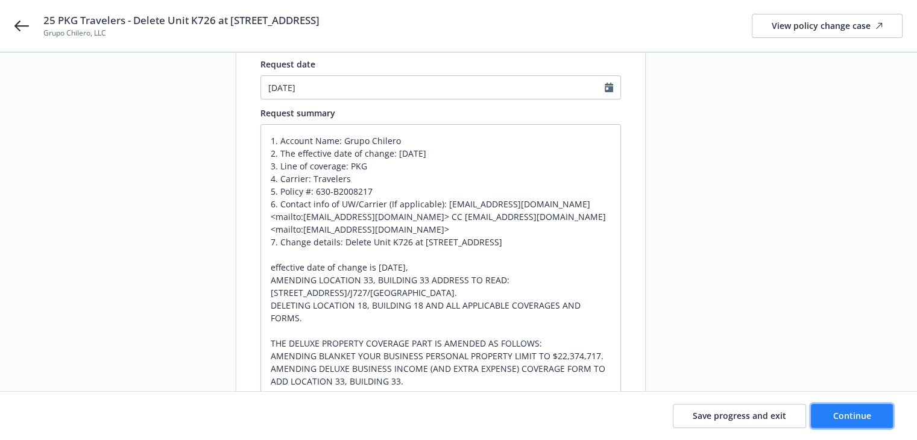
click at [842, 410] on span "Continue" at bounding box center [852, 415] width 38 height 11
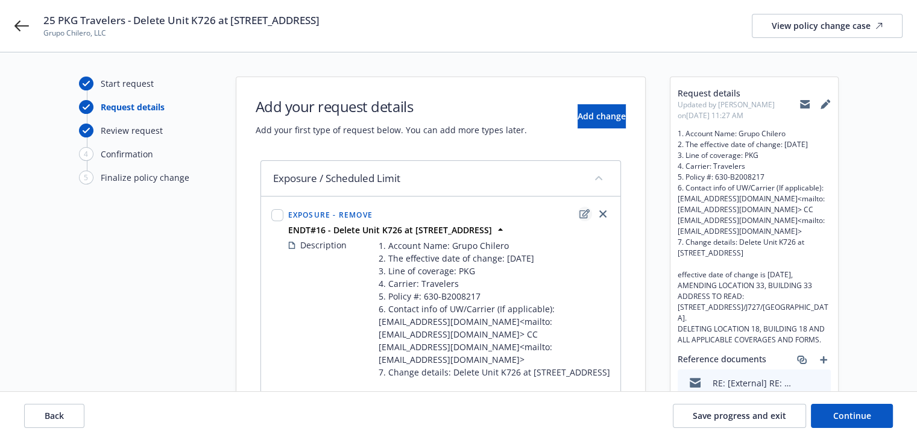
click at [584, 215] on icon "edit" at bounding box center [584, 213] width 10 height 9
type textarea "x"
select select "REMOVE"
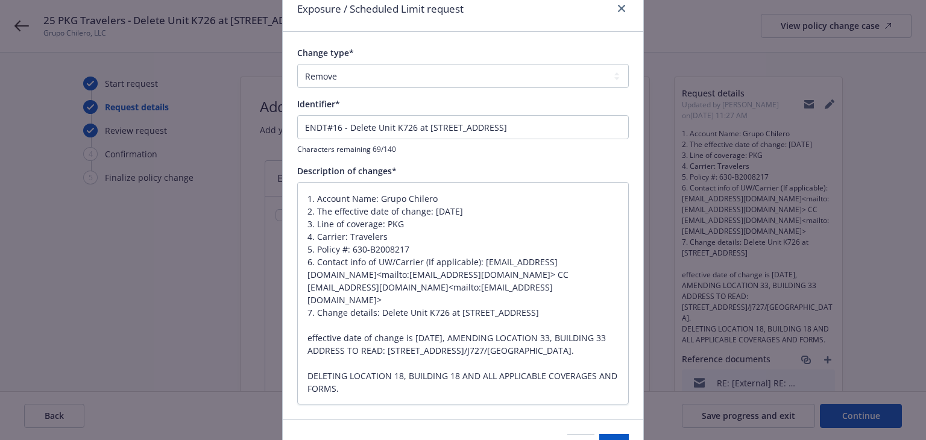
scroll to position [124, 0]
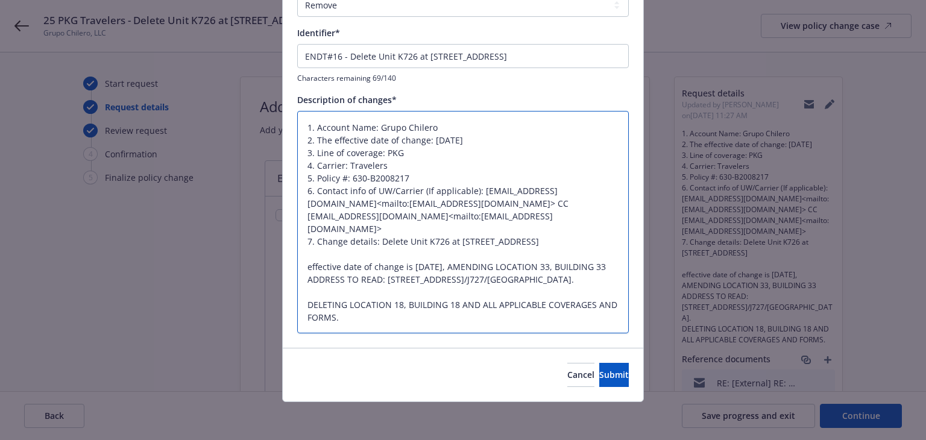
click at [379, 312] on textarea "1. Account Name: Grupo Chilero 2. The effective date of change: [DATE] 3. Line …" at bounding box center [463, 222] width 332 height 223
type textarea "x"
type textarea "1. Account Name: Grupo Chilero 2. The effective date of change: [DATE] 3. Line …"
type textarea "x"
type textarea "1. Account Name: Grupo Chilero 2. The effective date of change: [DATE] 3. Line …"
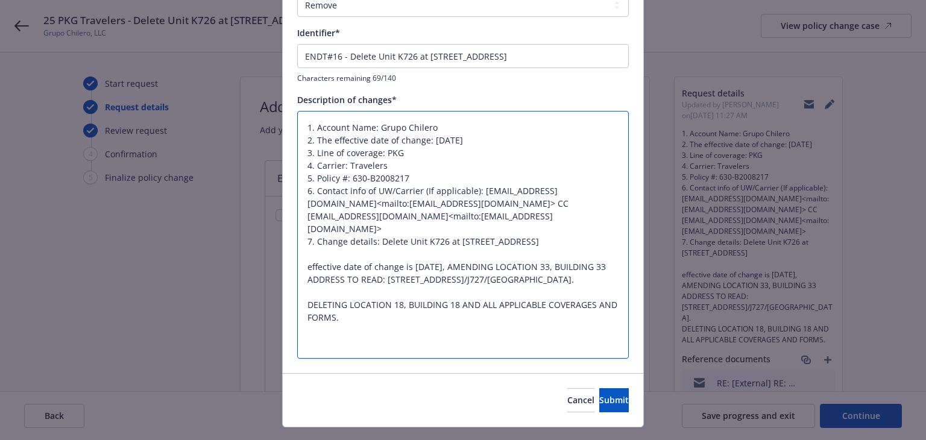
paste textarea "THE DELUXE PROPERTY COVERAGE PART IS AMENDED AS FOLLOWS: AMENDING BLANKET YOUR …"
type textarea "x"
type textarea "1. Account Name: Grupo Chilero 2. The effective date of change: [DATE] 3. Line …"
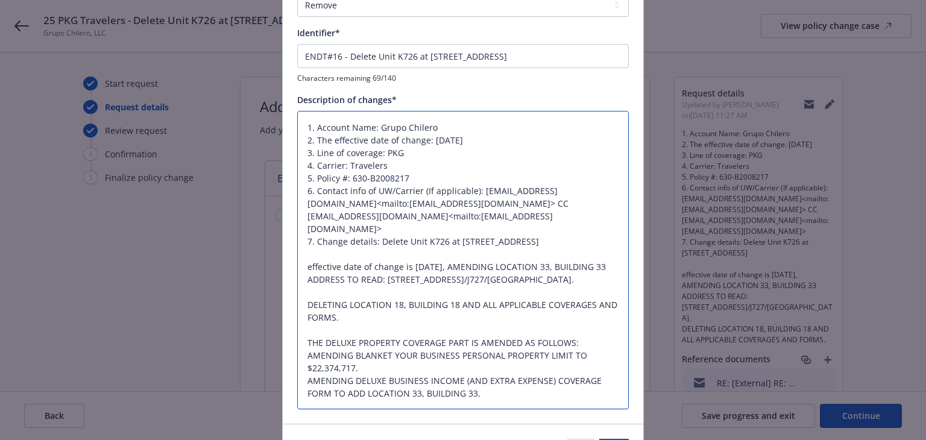
click at [458, 254] on textarea "1. Account Name: Grupo Chilero 2. The effective date of change: [DATE] 3. Line …" at bounding box center [463, 260] width 332 height 299
type textarea "x"
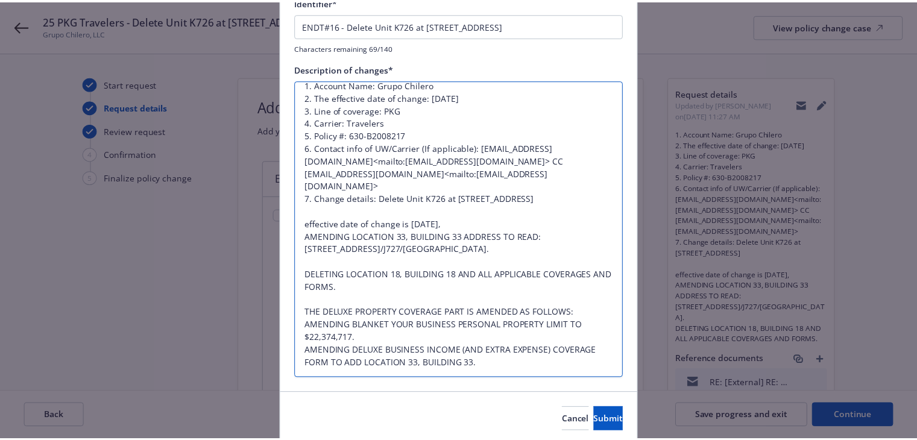
scroll to position [200, 0]
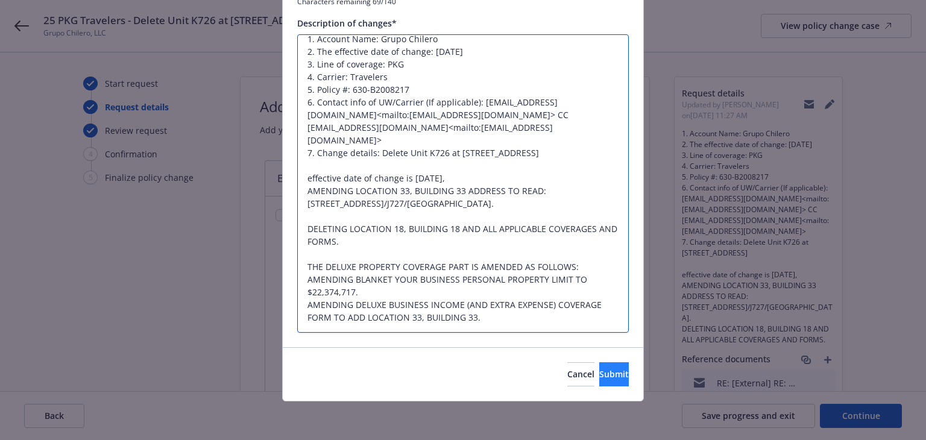
type textarea "1. Account Name: Grupo Chilero 2. The effective date of change: [DATE] 3. Line …"
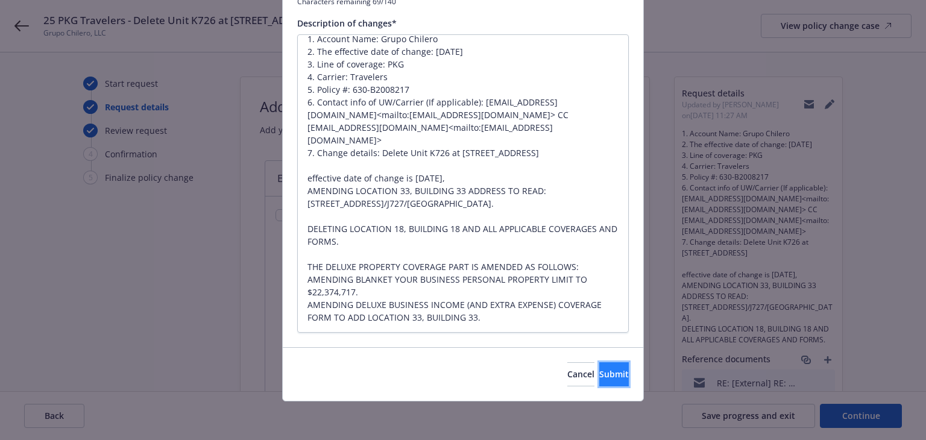
click at [599, 379] on span "Submit" at bounding box center [614, 373] width 30 height 11
type textarea "x"
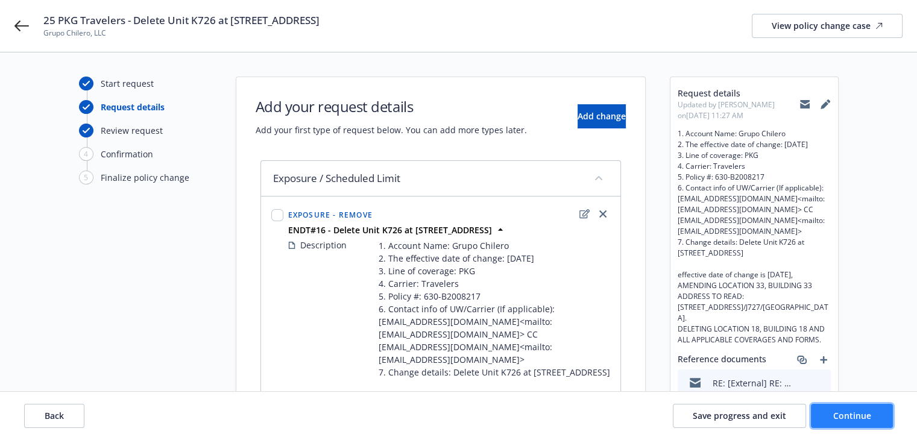
click at [843, 423] on button "Continue" at bounding box center [852, 416] width 82 height 24
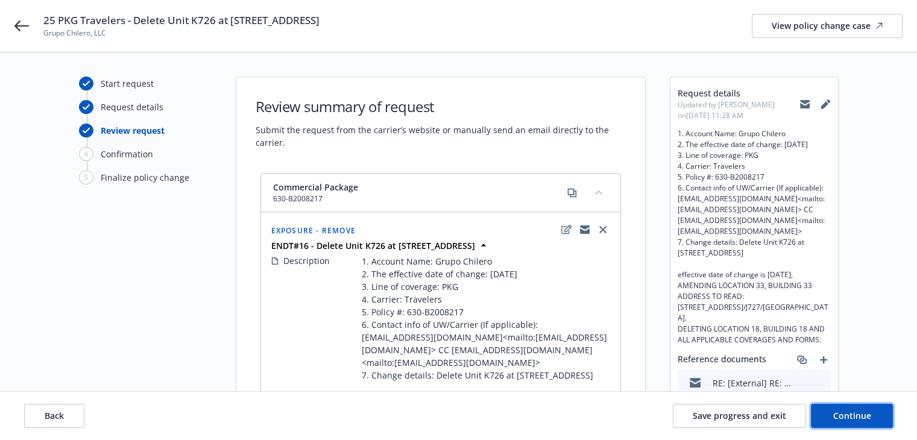
click at [843, 418] on span "Continue" at bounding box center [852, 415] width 38 height 11
select select "ACCEPTED"
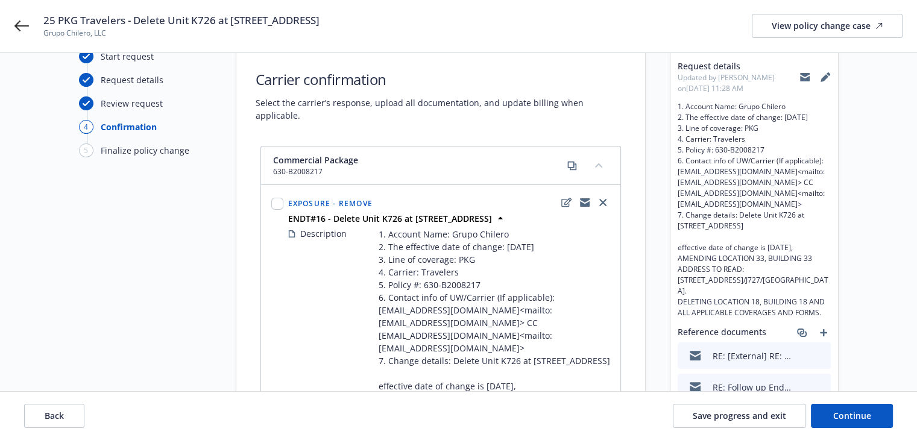
scroll to position [0, 0]
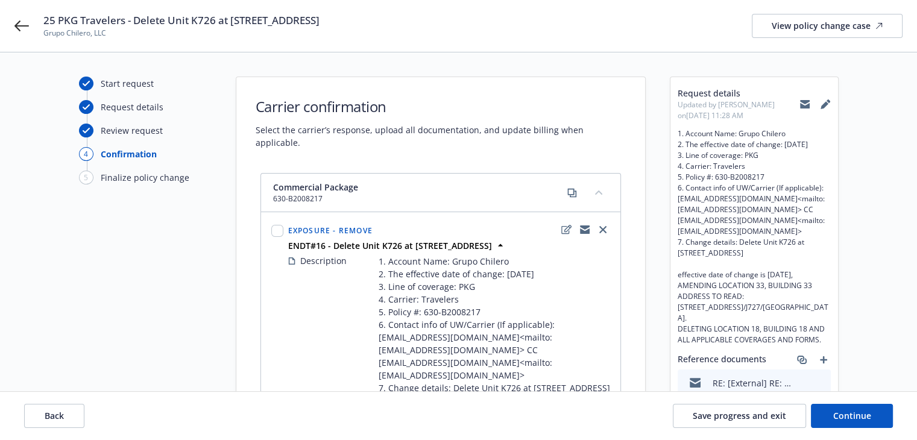
click at [286, 239] on div "ENDT#16 - Delete Unit K726 at [STREET_ADDRESS]" at bounding box center [449, 245] width 327 height 13
drag, startPoint x: 280, startPoint y: 236, endPoint x: 517, endPoint y: 235, distance: 237.0
click at [517, 235] on div "Exposure - Remove ENDT#16 - Delete Unit K726 at [STREET_ADDRESS] Description 1.…" at bounding box center [441, 418] width 344 height 396
drag, startPoint x: 285, startPoint y: 234, endPoint x: 573, endPoint y: 234, distance: 288.2
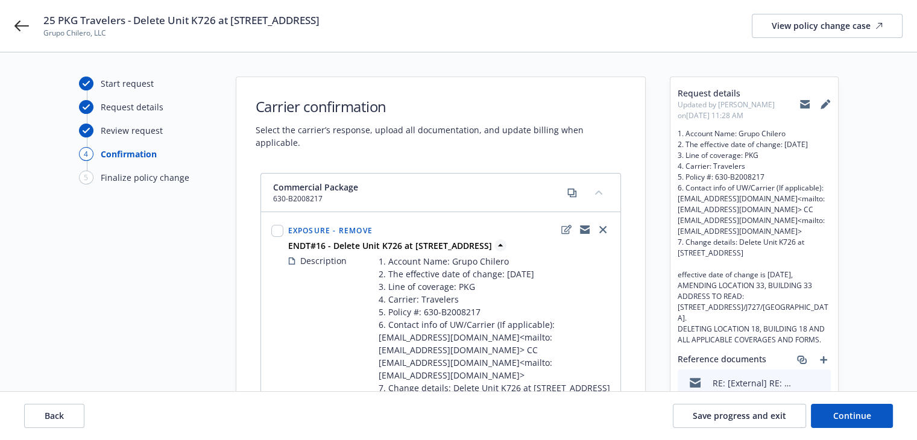
click at [573, 239] on div "ENDT#16 - Delete Unit K726 at [STREET_ADDRESS]" at bounding box center [449, 245] width 327 height 13
copy strong "ENDT#16 - Delete Unit K726 at [STREET_ADDRESS]"
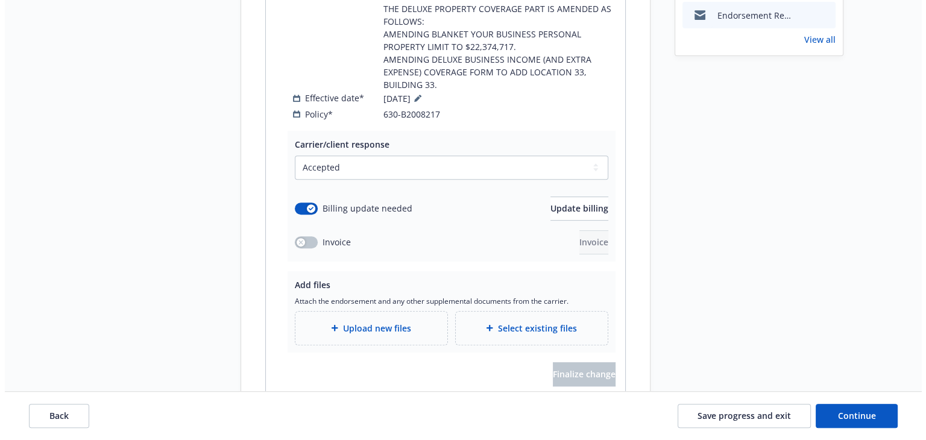
scroll to position [538, 0]
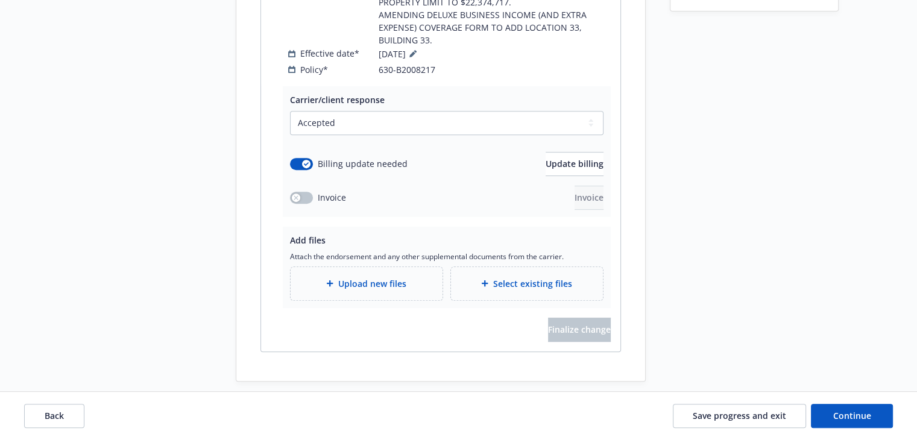
click at [390, 277] on span "Upload new files" at bounding box center [372, 283] width 68 height 13
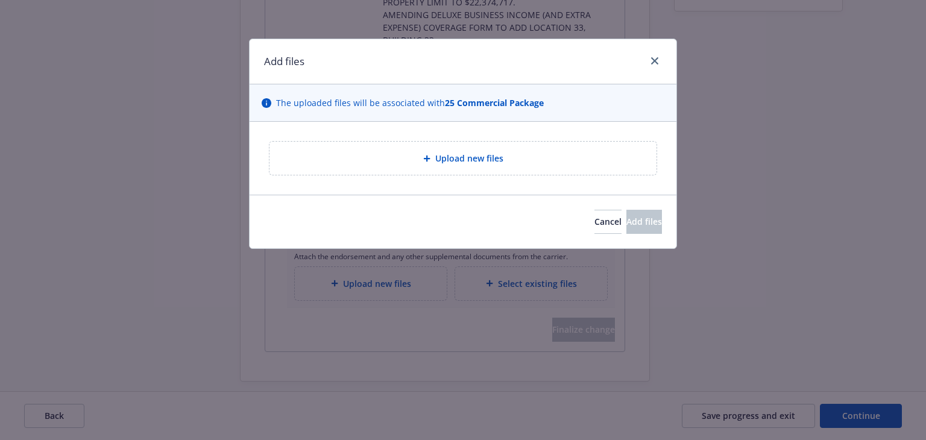
click at [380, 131] on div "Upload new files" at bounding box center [463, 158] width 427 height 73
click at [375, 150] on div "Upload new files" at bounding box center [463, 158] width 387 height 33
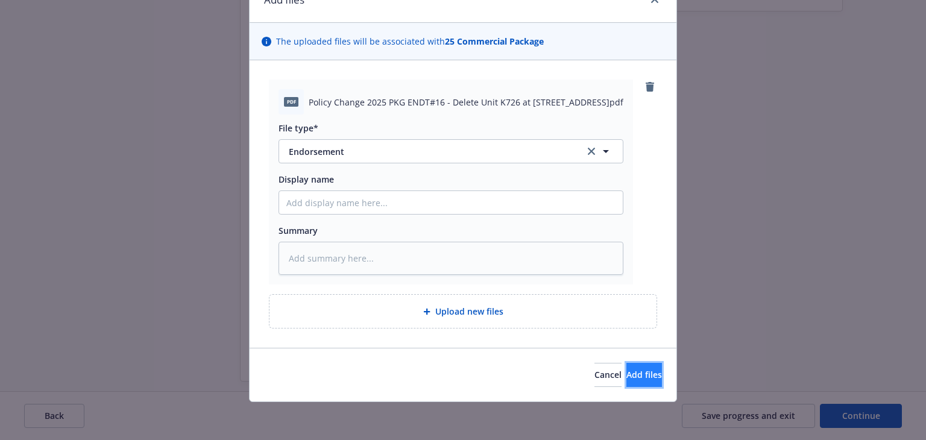
click at [626, 371] on span "Add files" at bounding box center [644, 374] width 36 height 11
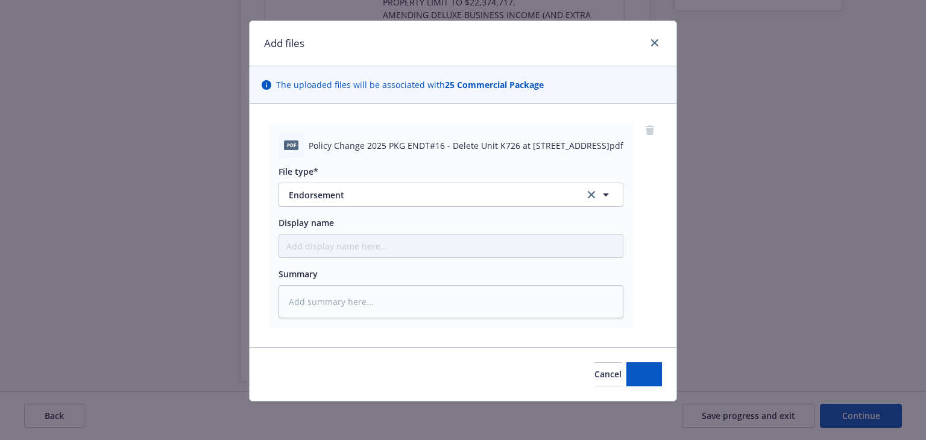
scroll to position [17, 0]
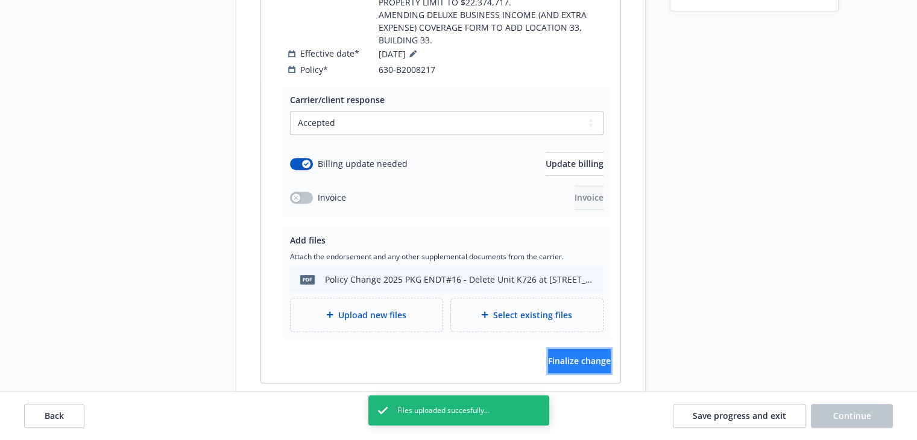
click at [592, 349] on button "Finalize change" at bounding box center [579, 361] width 63 height 24
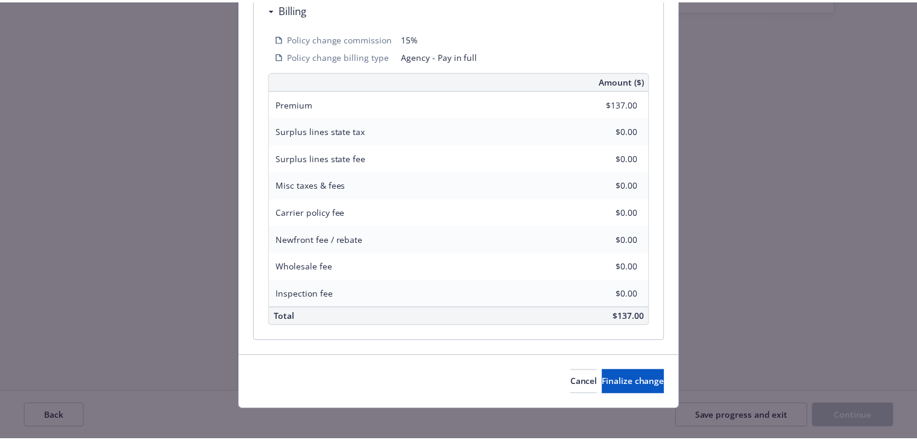
scroll to position [652, 0]
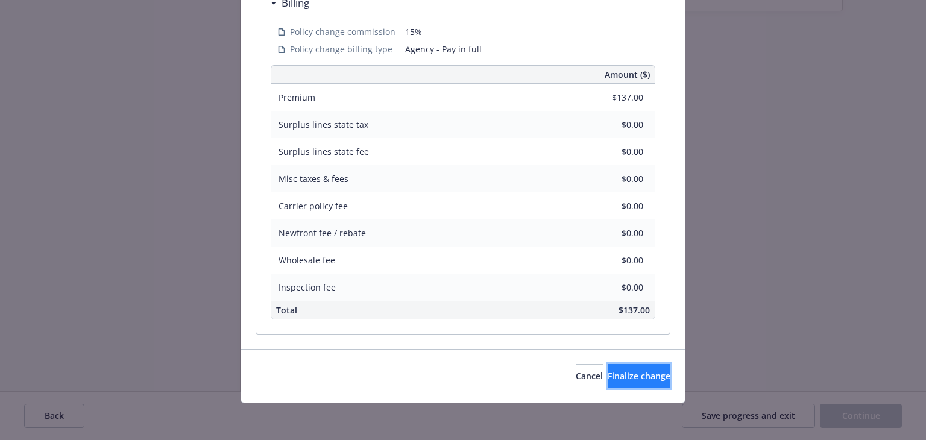
click at [617, 380] on button "Finalize change" at bounding box center [639, 376] width 63 height 24
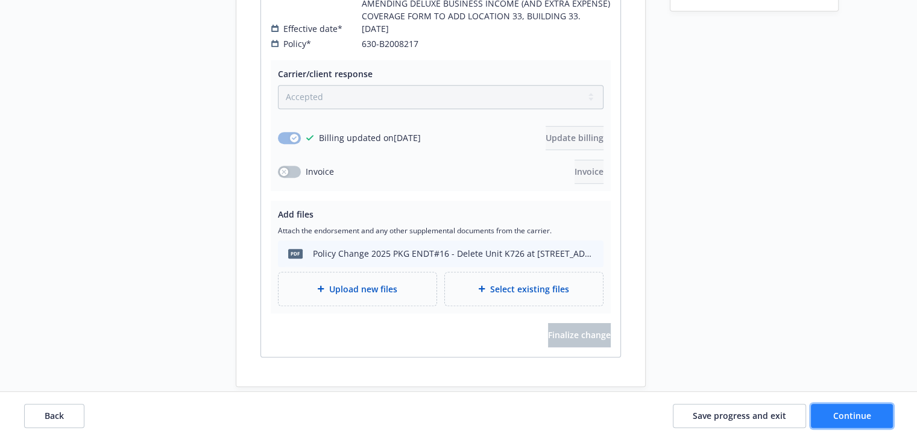
click at [851, 416] on span "Continue" at bounding box center [852, 415] width 38 height 11
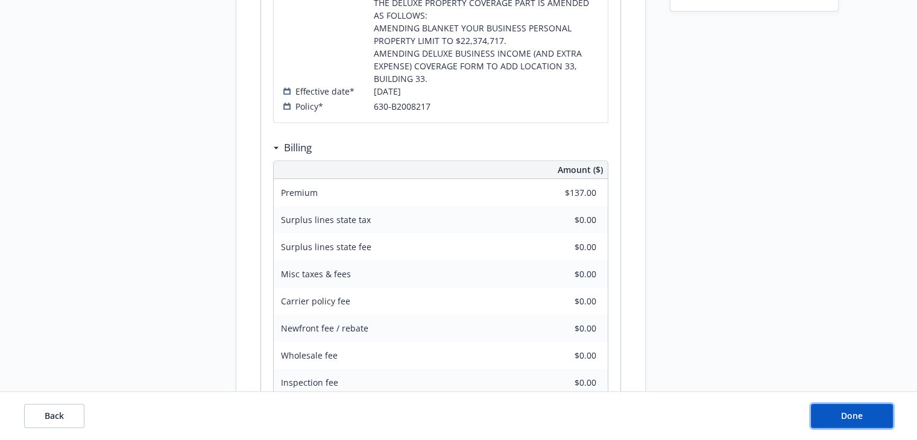
click at [851, 417] on span "Done" at bounding box center [852, 415] width 22 height 11
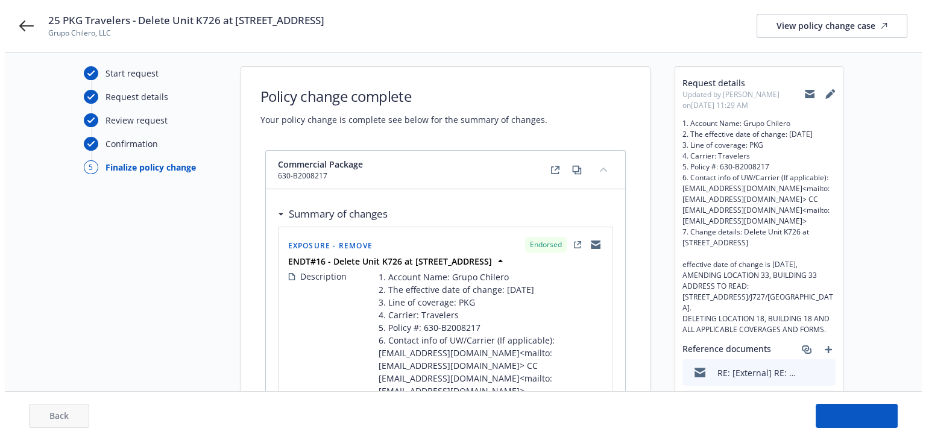
scroll to position [0, 0]
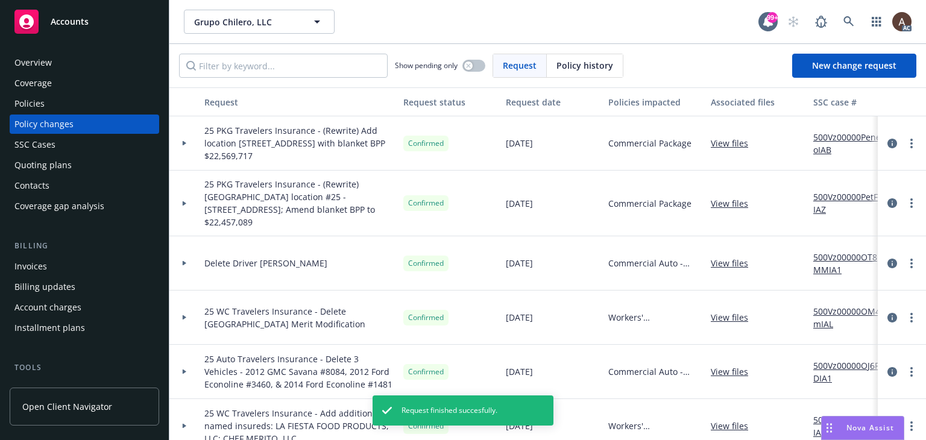
click at [52, 104] on div "Policies" at bounding box center [84, 103] width 140 height 19
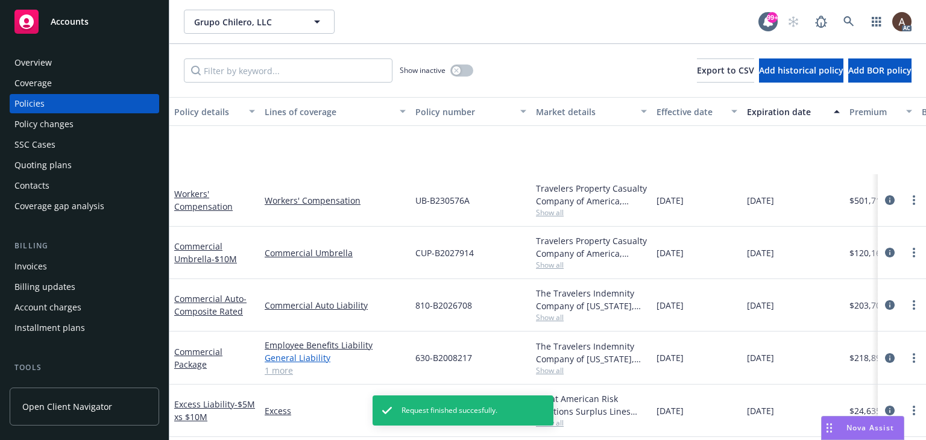
scroll to position [111, 0]
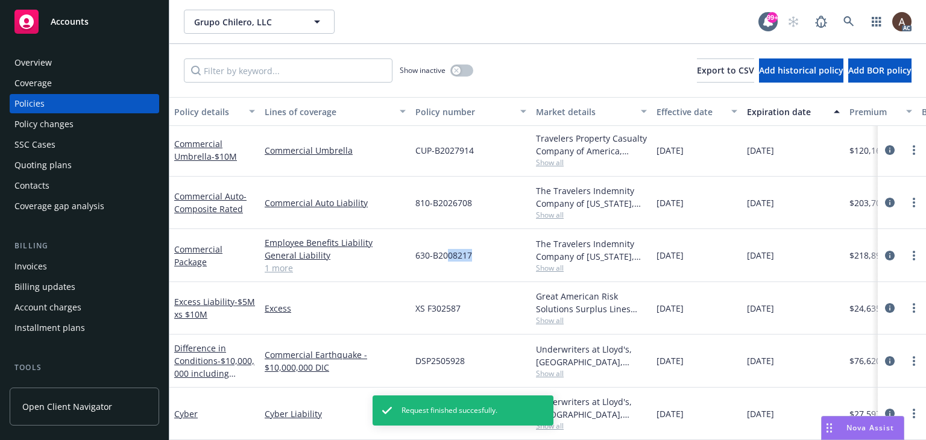
drag, startPoint x: 446, startPoint y: 245, endPoint x: 472, endPoint y: 245, distance: 25.9
click at [472, 245] on div "630-B2008217" at bounding box center [471, 255] width 121 height 53
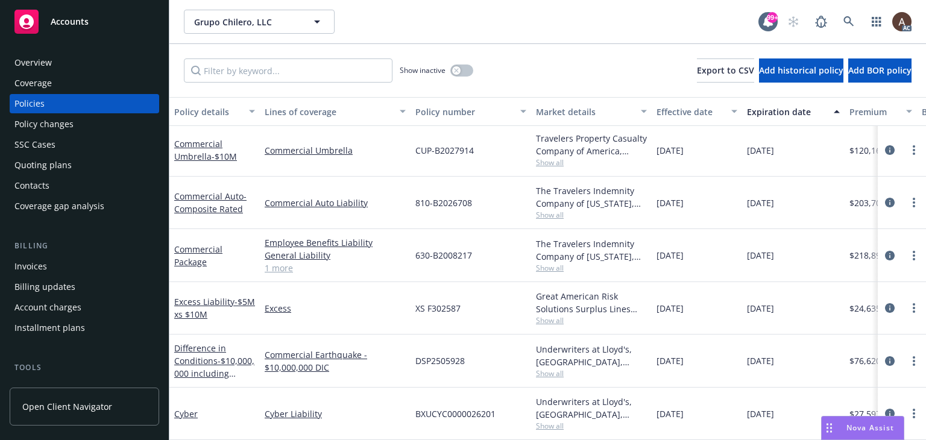
click at [72, 131] on div "Policy changes" at bounding box center [84, 124] width 140 height 19
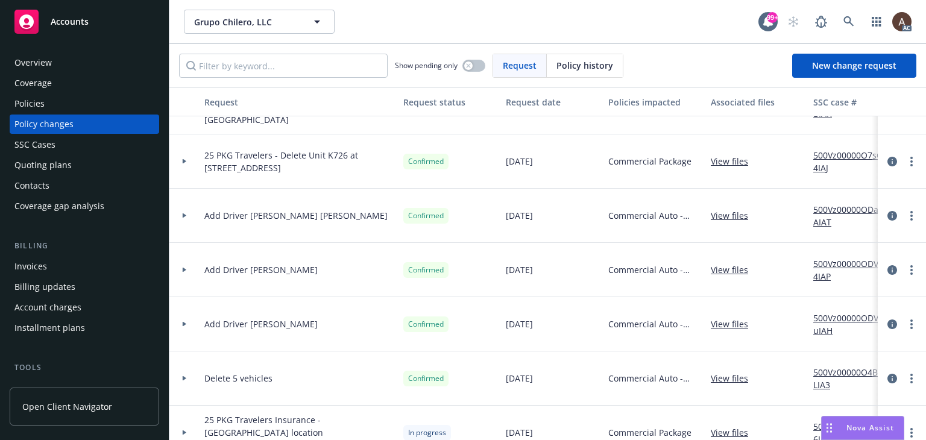
scroll to position [241, 0]
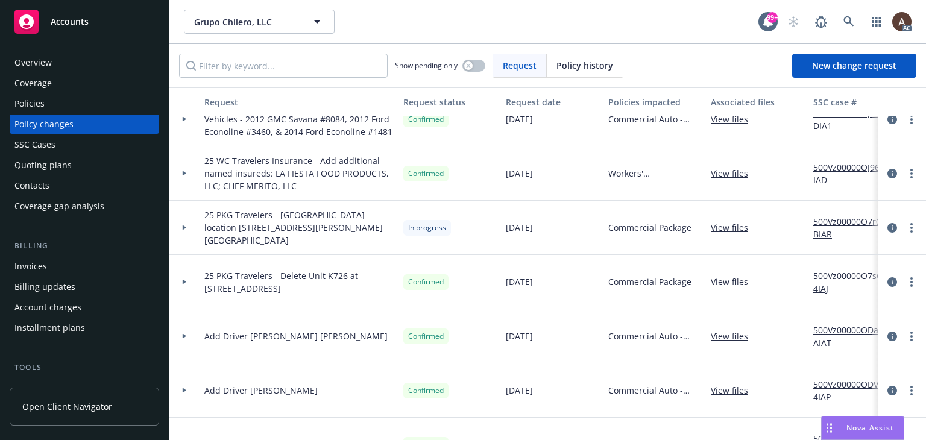
click at [180, 278] on div at bounding box center [184, 282] width 30 height 54
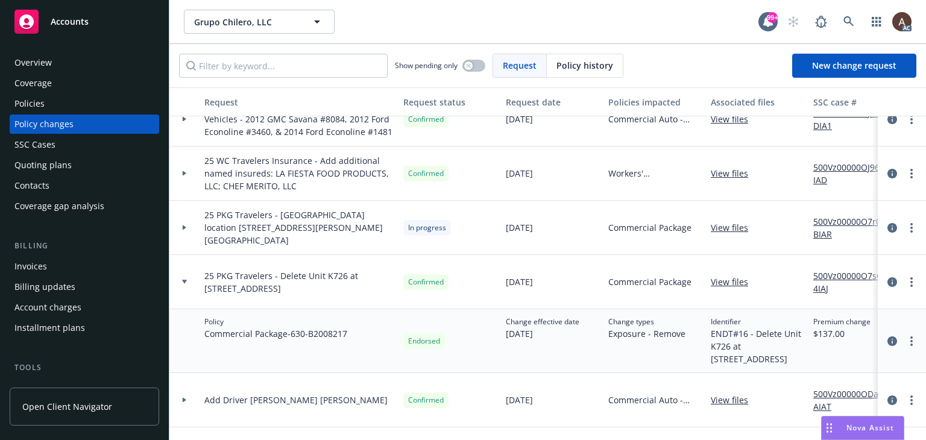
click at [826, 222] on link "500Vz00000O7r0BIAR" at bounding box center [853, 227] width 81 height 25
click at [182, 229] on icon at bounding box center [184, 228] width 5 height 4
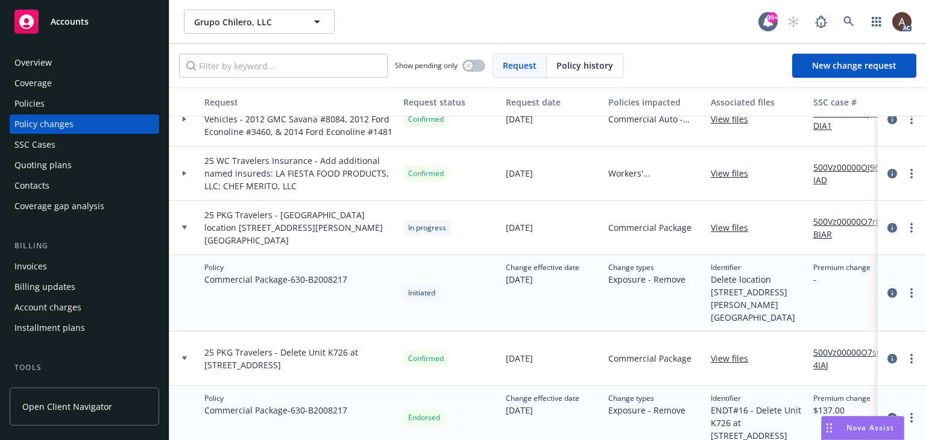
click at [888, 224] on icon "circleInformation" at bounding box center [893, 228] width 10 height 10
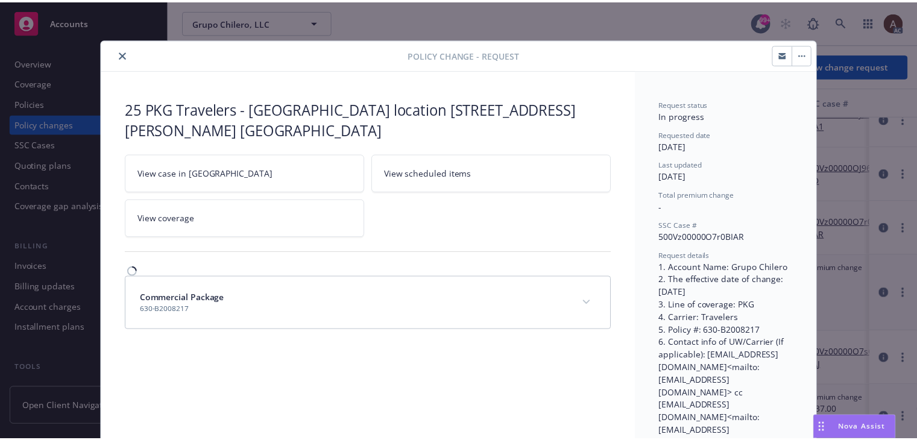
scroll to position [36, 0]
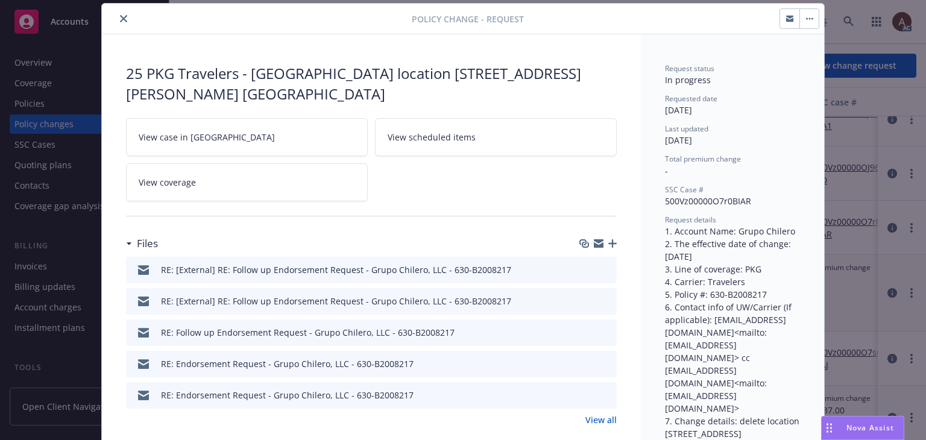
click at [120, 17] on icon "close" at bounding box center [123, 18] width 7 height 7
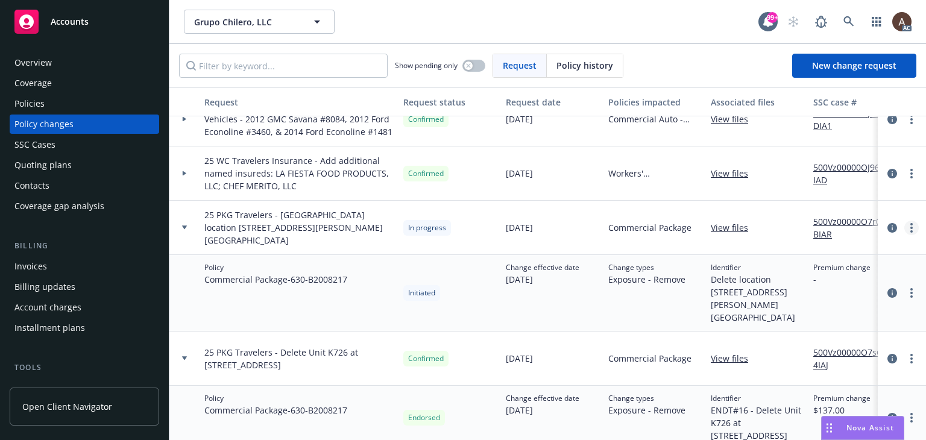
click at [904, 223] on link "more" at bounding box center [911, 228] width 14 height 14
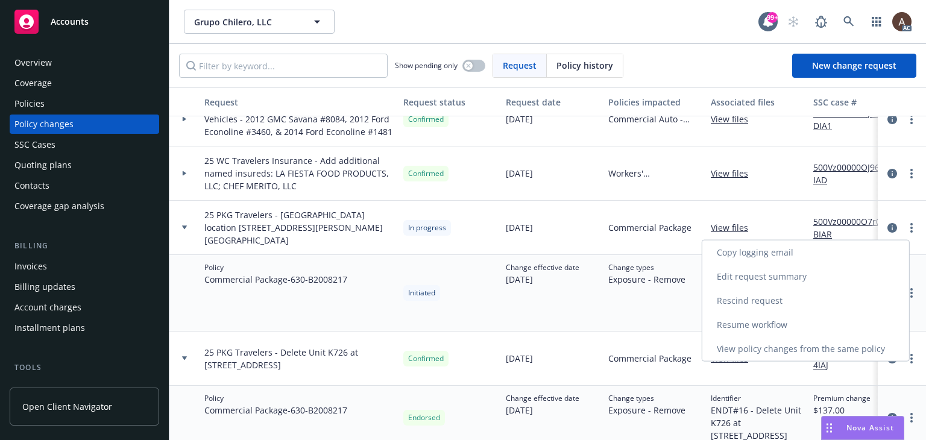
click at [772, 319] on link "Resume workflow" at bounding box center [805, 325] width 207 height 24
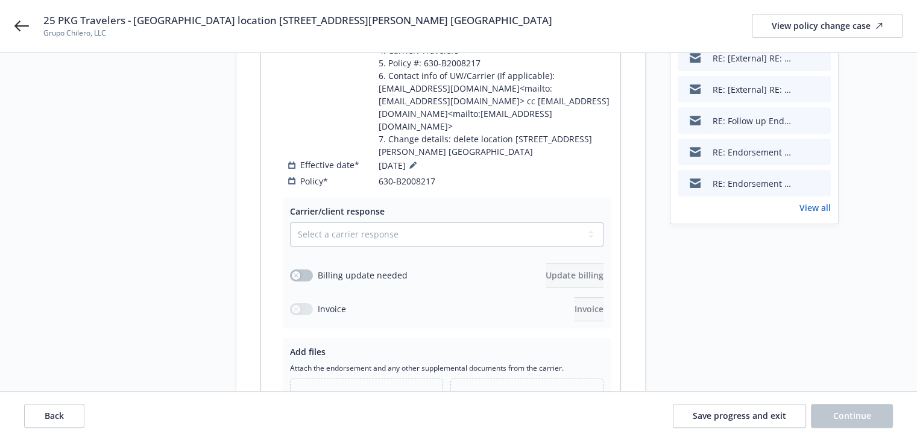
scroll to position [335, 0]
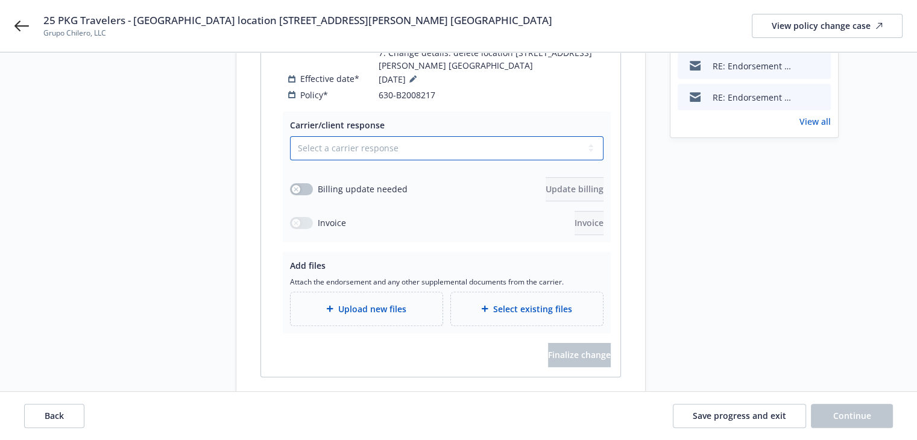
click at [335, 136] on select "Select a carrier response Accepted Accepted with revision No endorsement needed…" at bounding box center [447, 148] width 314 height 24
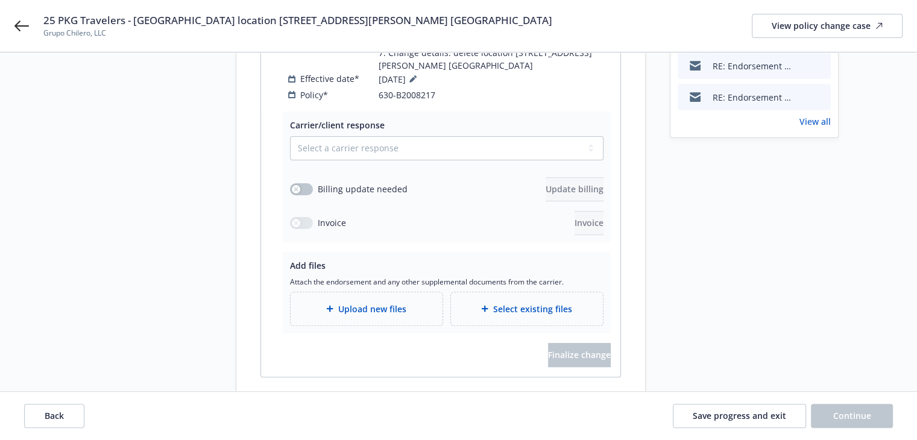
click at [115, 157] on div "Start request Request details Review request 4 Confirmation 5 Finalize policy c…" at bounding box center [145, 74] width 133 height 666
click at [709, 411] on span "Save progress and exit" at bounding box center [739, 415] width 93 height 11
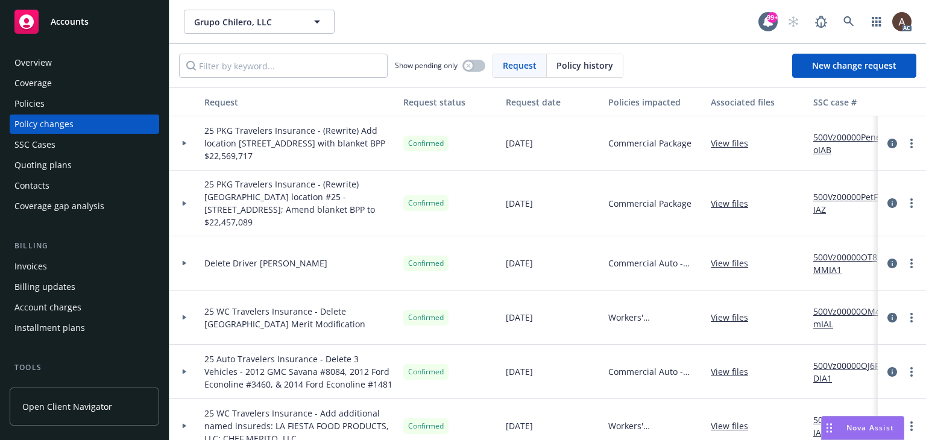
scroll to position [181, 0]
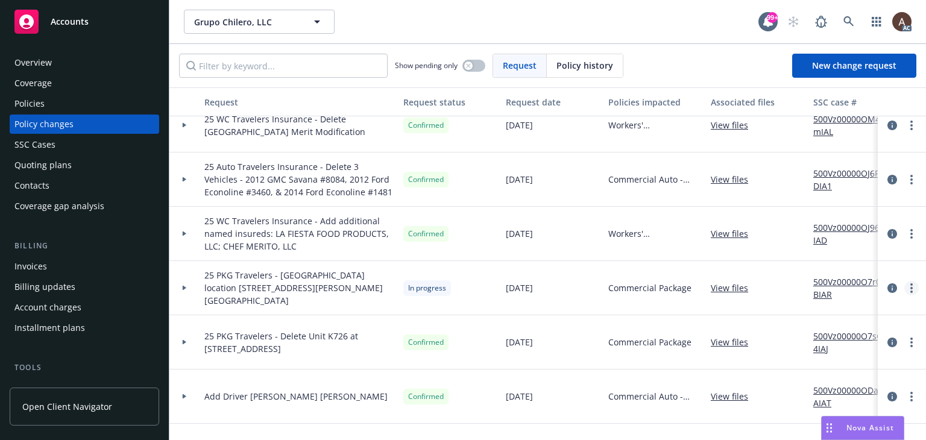
click at [910, 288] on circle "more" at bounding box center [911, 288] width 2 height 2
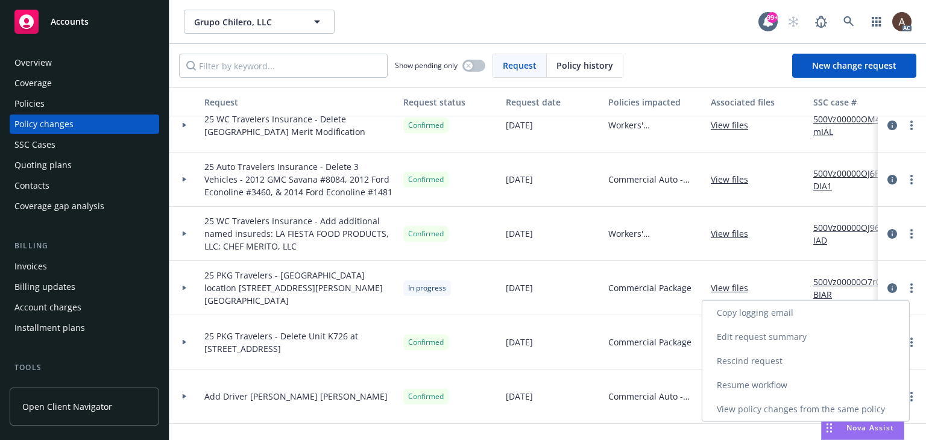
click at [765, 361] on link "Rescind request" at bounding box center [805, 361] width 207 height 24
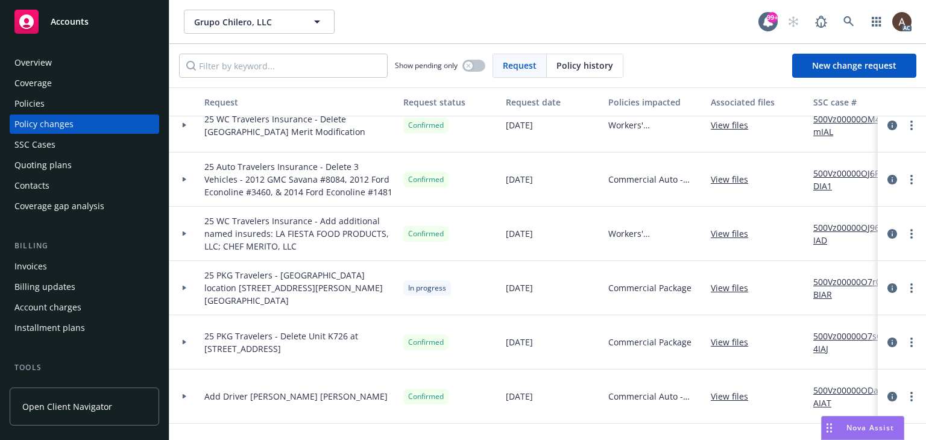
type textarea "x"
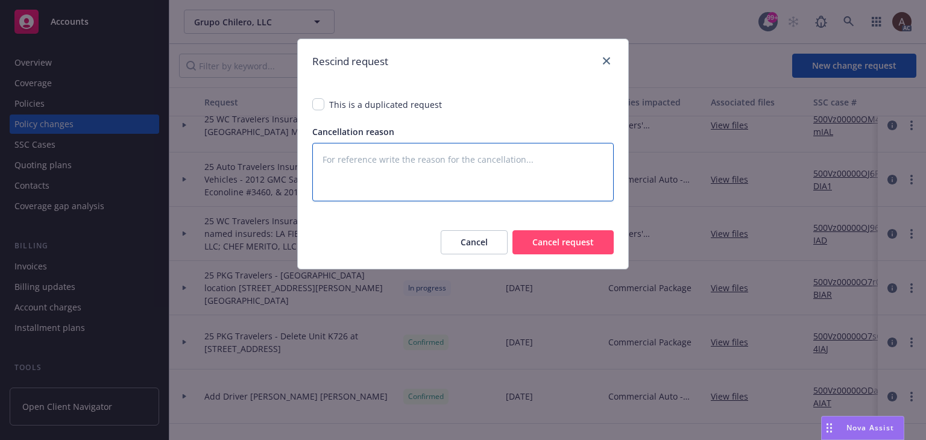
click at [405, 169] on textarea at bounding box center [462, 172] width 301 height 58
paste textarea "We do not show this address as apart of the locations we currently have for you."
type textarea "We do not show this address as apart of the locations we currently have for you."
type textarea "x"
type textarea "We do not show this address as apart of the locations we currently have for you."
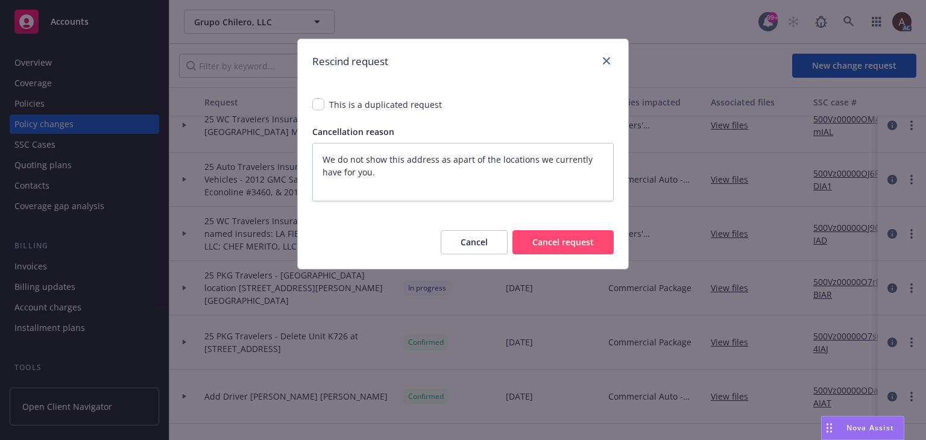
click at [572, 246] on button "Cancel request" at bounding box center [563, 242] width 101 height 24
type textarea "x"
